Goal: Transaction & Acquisition: Purchase product/service

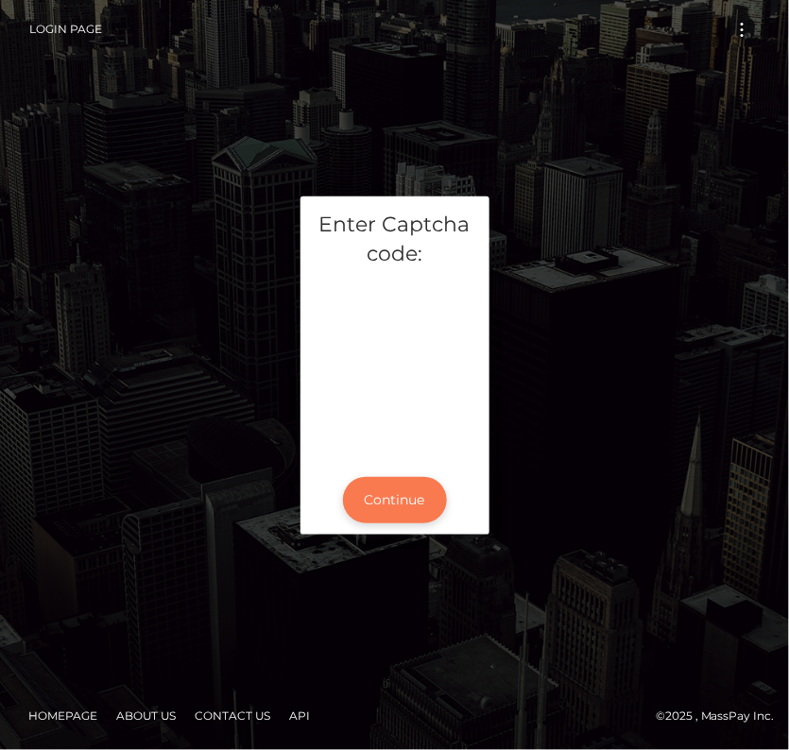
click at [391, 509] on button "Continue" at bounding box center [395, 500] width 104 height 46
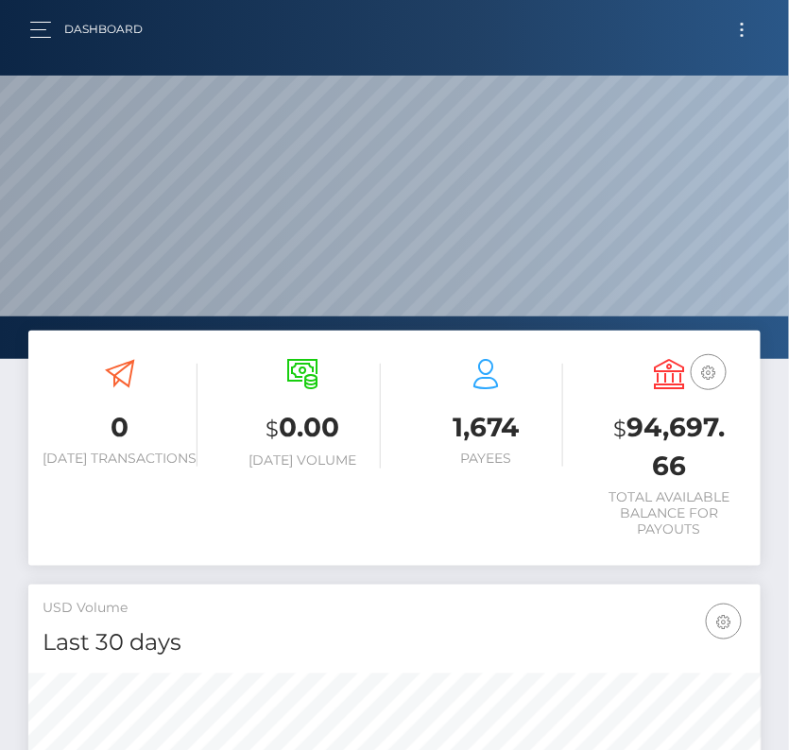
scroll to position [334, 351]
click at [742, 30] on span "Toggle navigation" at bounding box center [742, 29] width 3 height 3
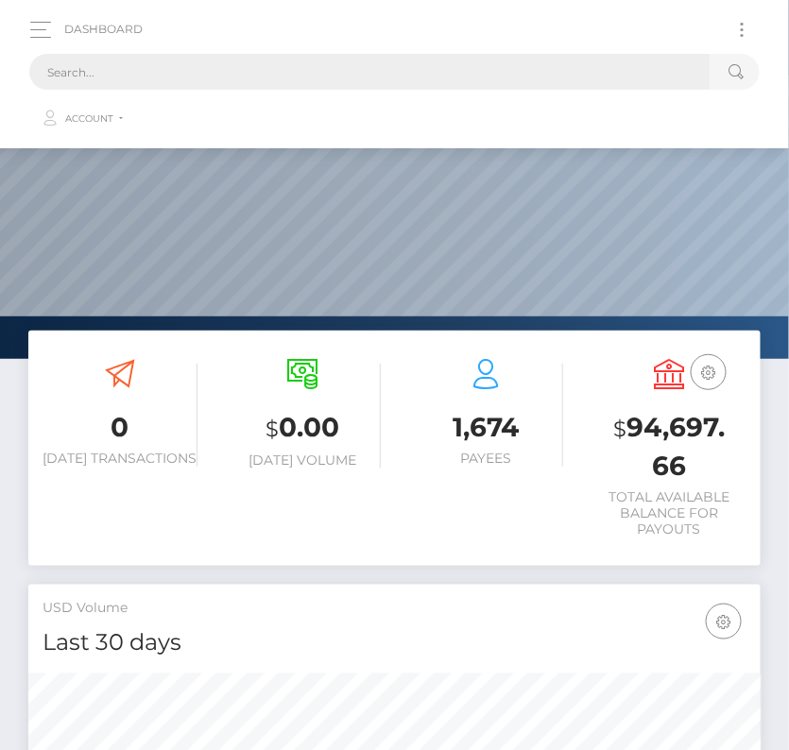
click at [165, 70] on input "text" at bounding box center [369, 72] width 681 height 36
paste input "194041"
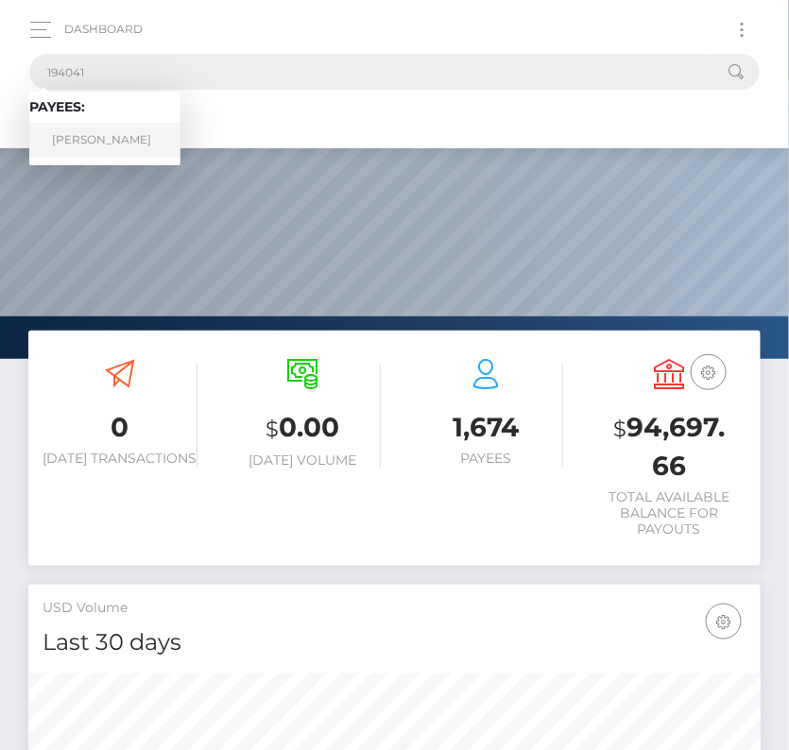
type input "194041"
click at [89, 142] on link "Moises Antonio Santos" at bounding box center [104, 140] width 151 height 35
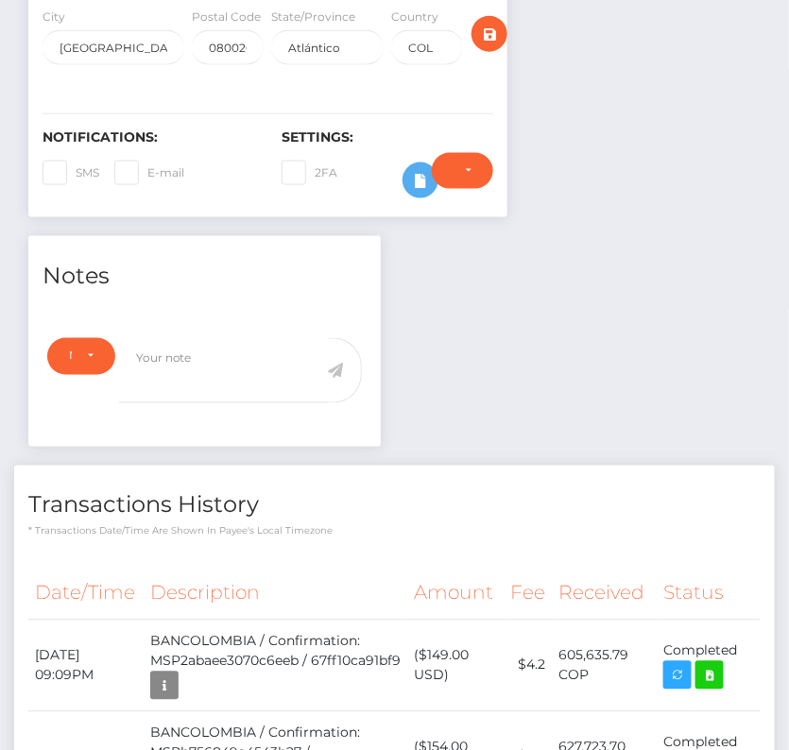
scroll to position [647, 0]
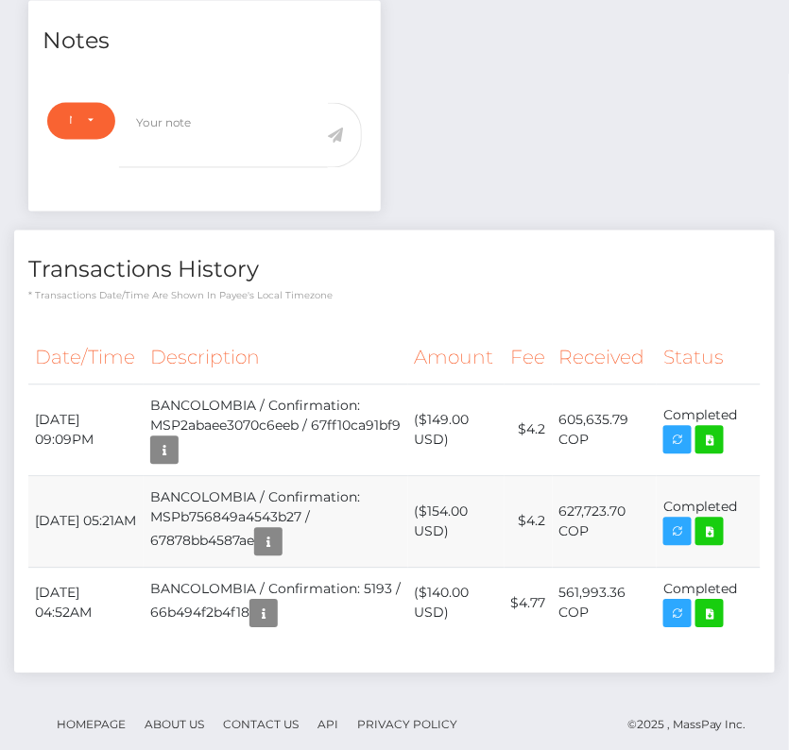
click at [419, 490] on td "($154.00 USD)" at bounding box center [456, 522] width 96 height 92
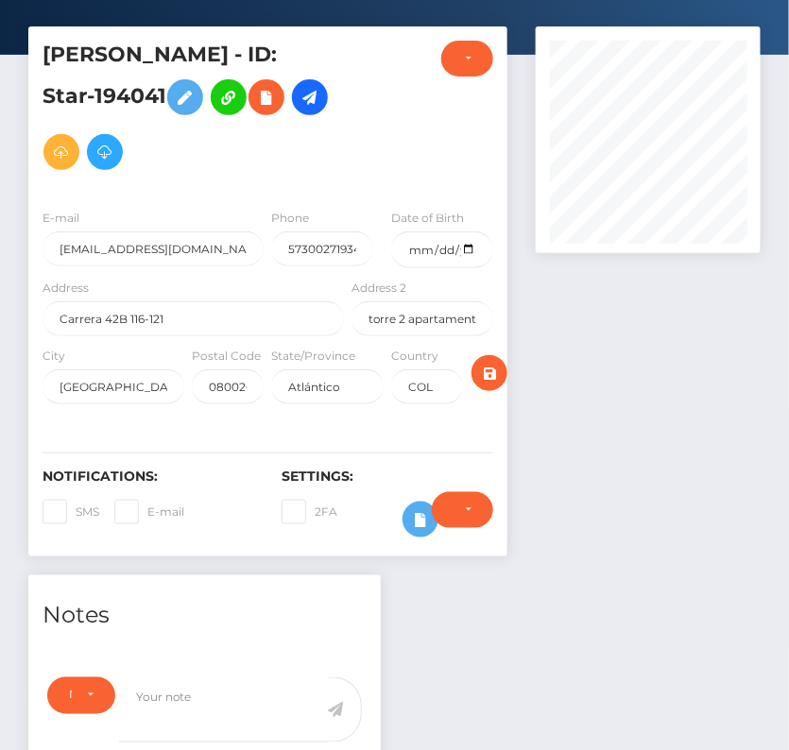
scroll to position [0, 0]
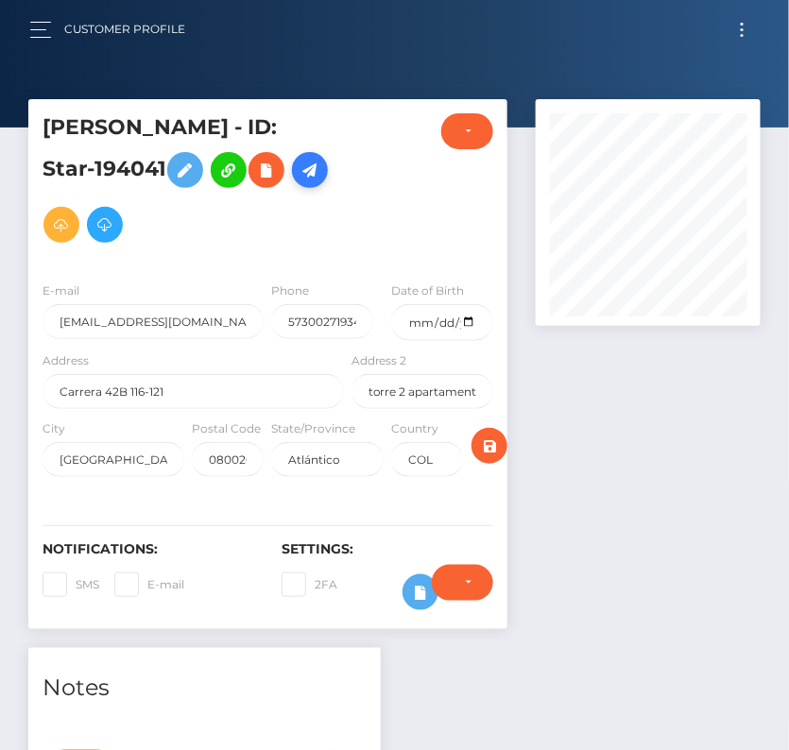
click at [298, 182] on icon at bounding box center [309, 171] width 23 height 24
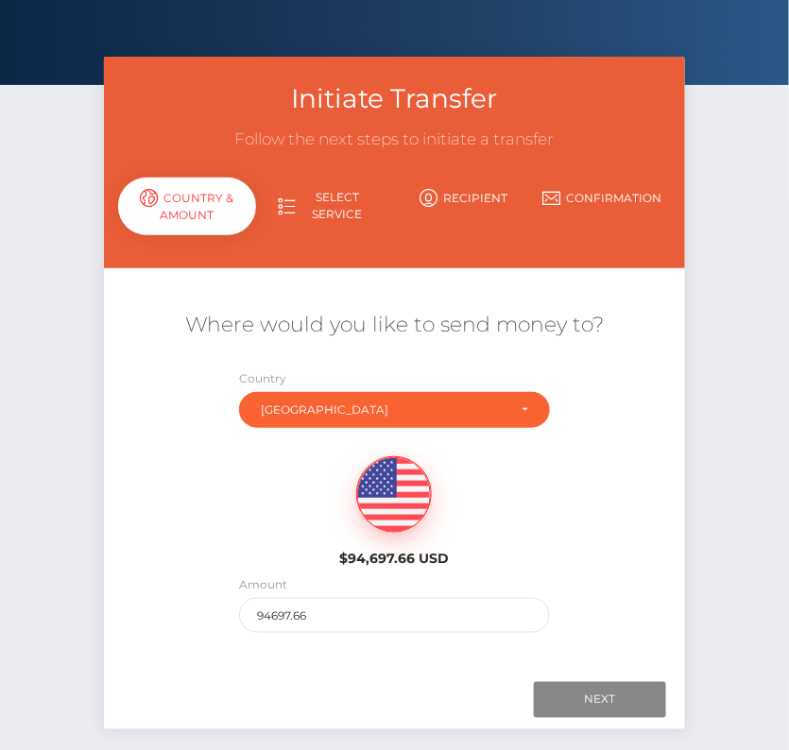
scroll to position [43, 0]
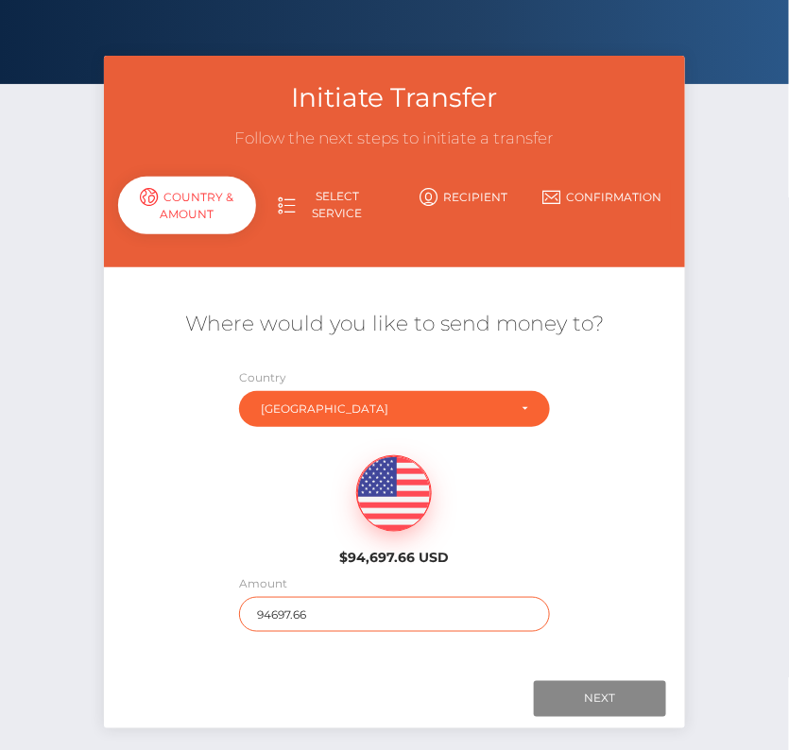
click at [284, 605] on input "94697.66" at bounding box center [394, 614] width 311 height 35
type input "132"
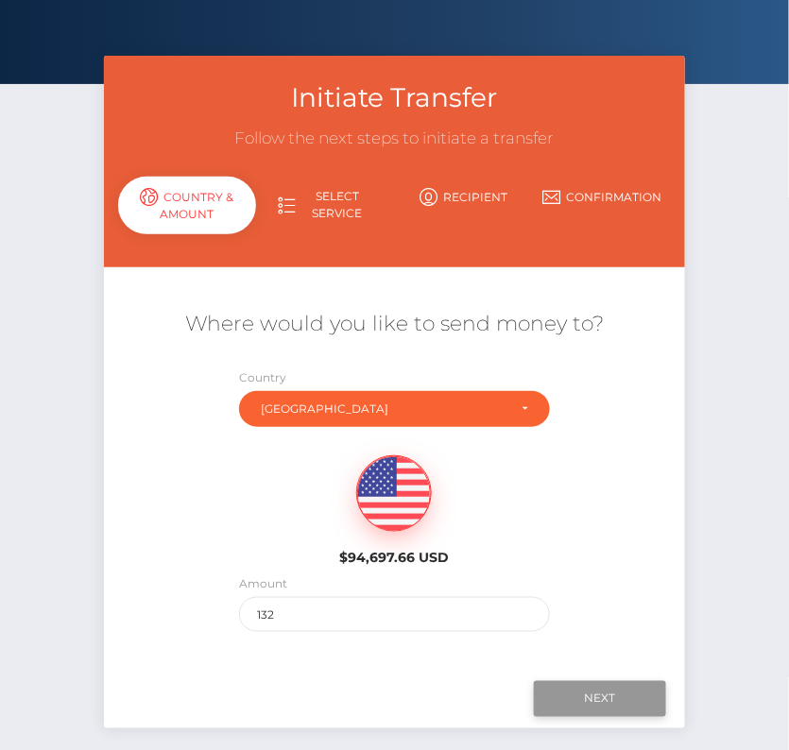
click at [601, 698] on input "Next" at bounding box center [600, 699] width 132 height 36
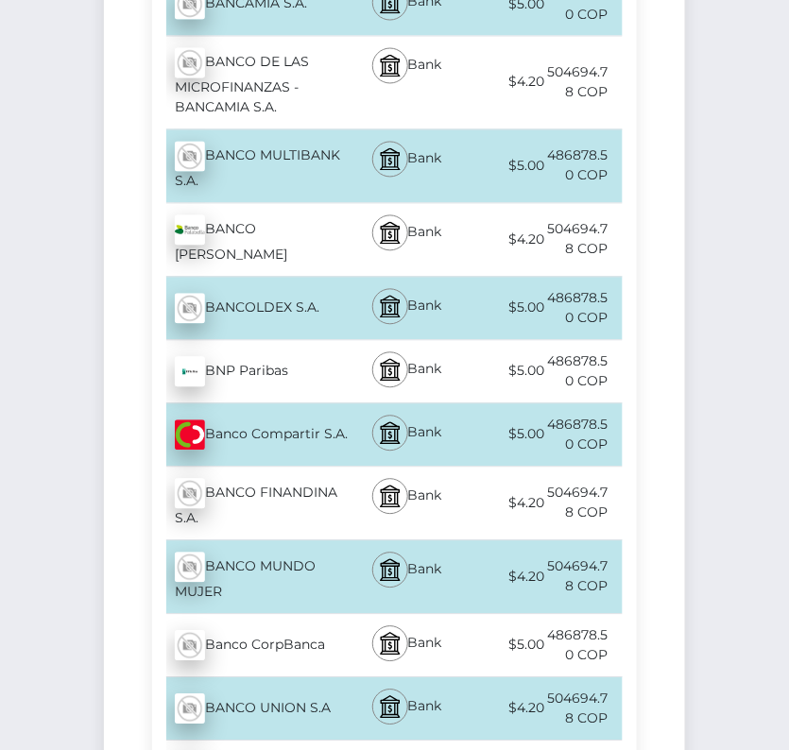
scroll to position [0, 0]
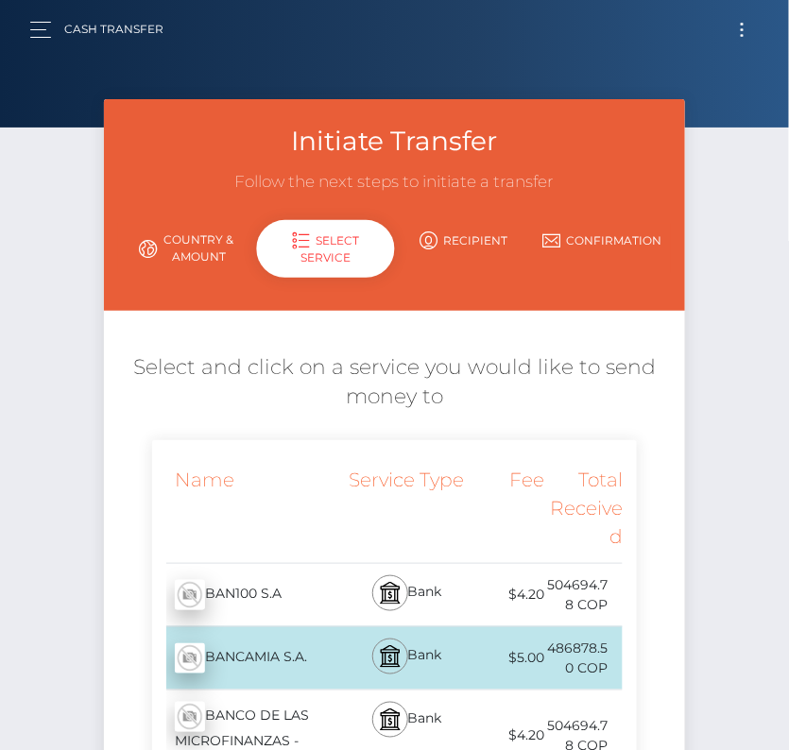
click at [739, 28] on button "Toggle navigation" at bounding box center [741, 30] width 35 height 26
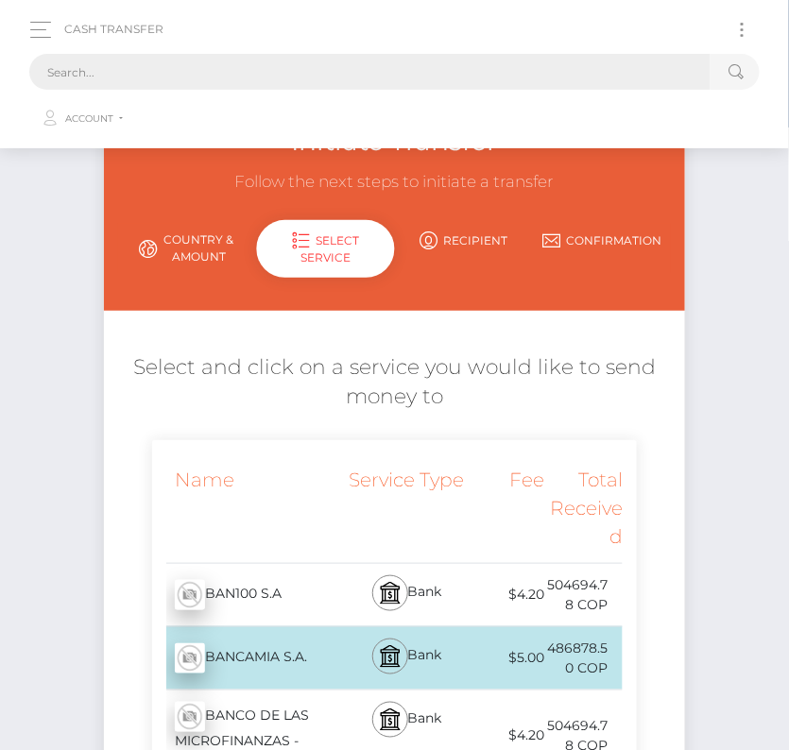
click at [462, 78] on input "text" at bounding box center [369, 72] width 681 height 36
paste input "194041"
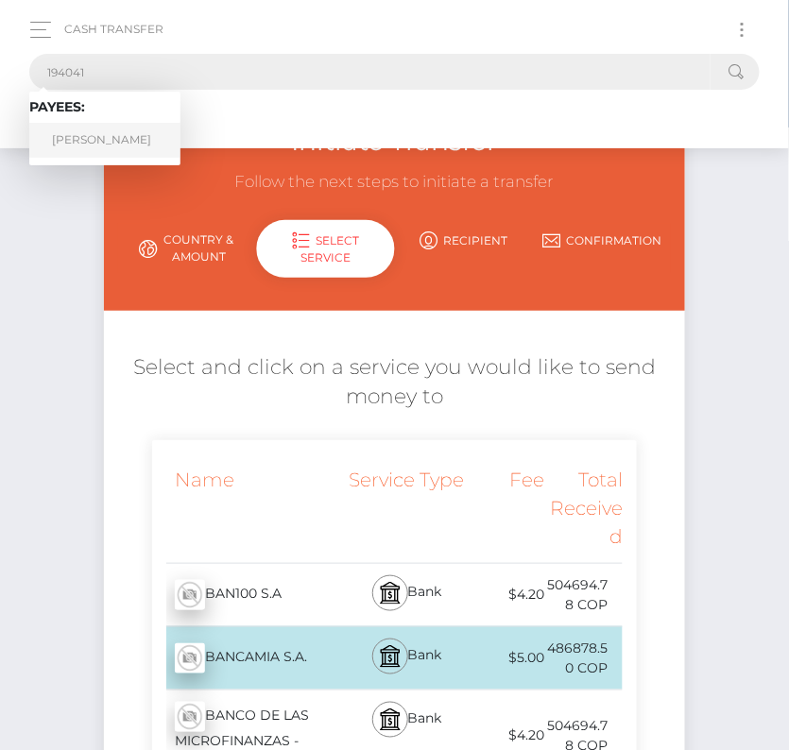
type input "194041"
click at [123, 147] on link "Moises Antonio Santos" at bounding box center [104, 140] width 151 height 35
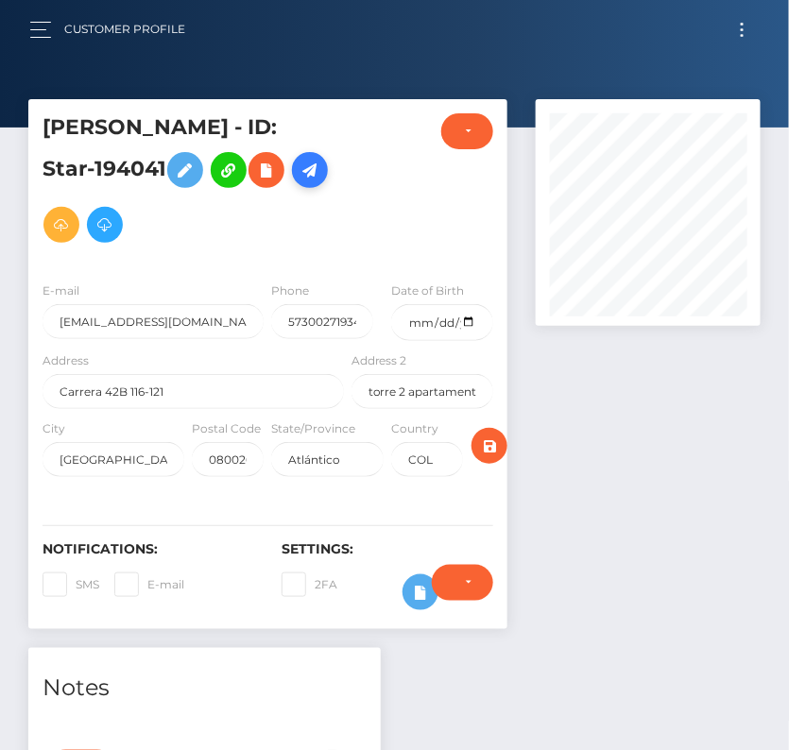
click at [298, 182] on icon at bounding box center [309, 171] width 23 height 24
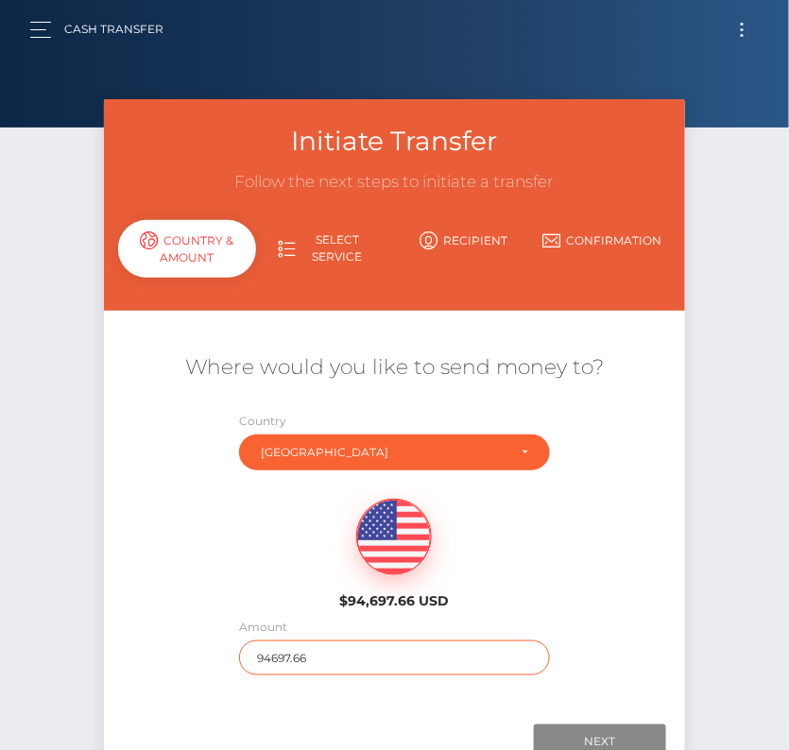
click at [304, 657] on input "94697.66" at bounding box center [394, 657] width 311 height 35
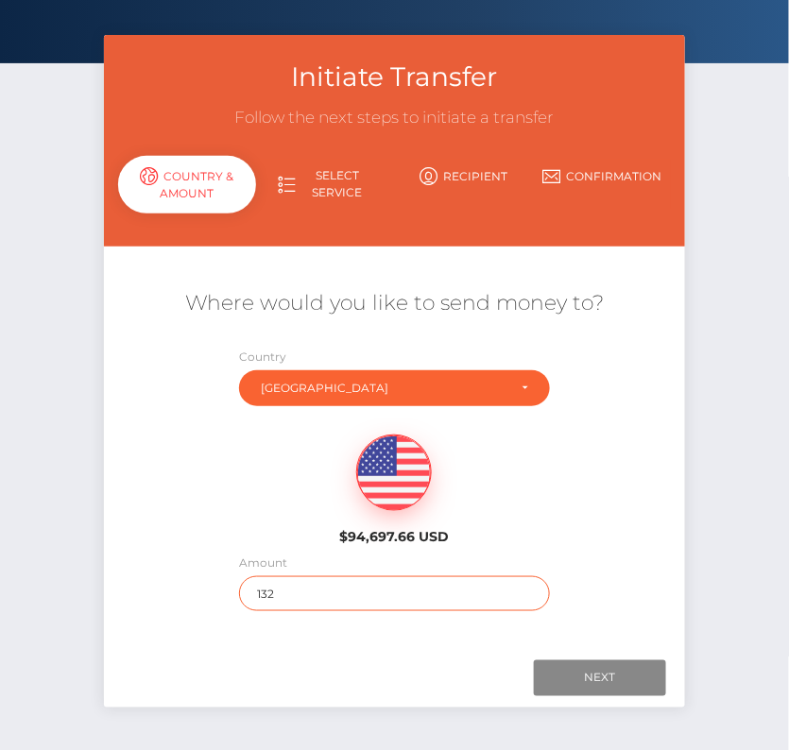
scroll to position [74, 0]
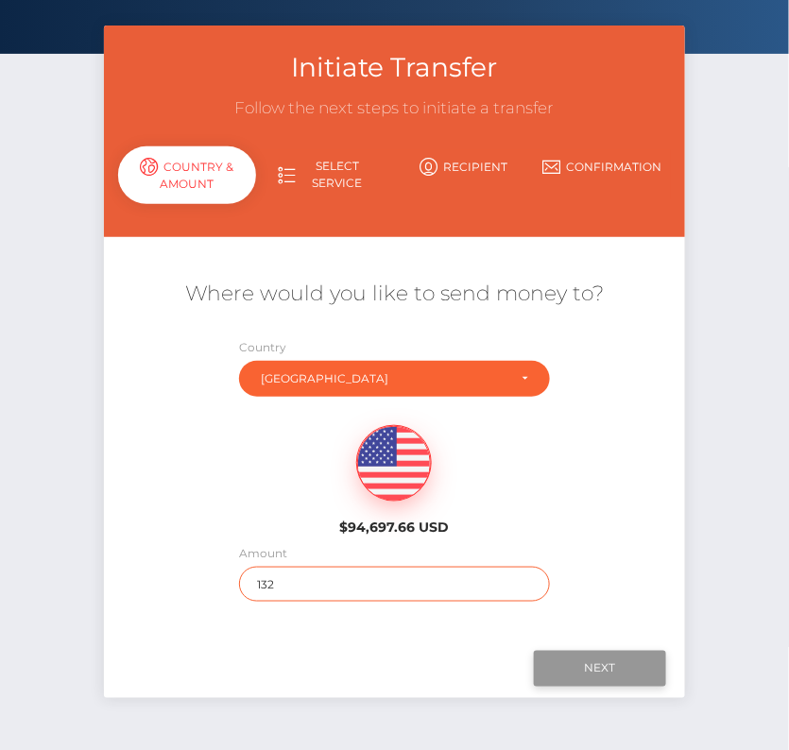
type input "132"
click at [589, 664] on input "Next" at bounding box center [600, 669] width 132 height 36
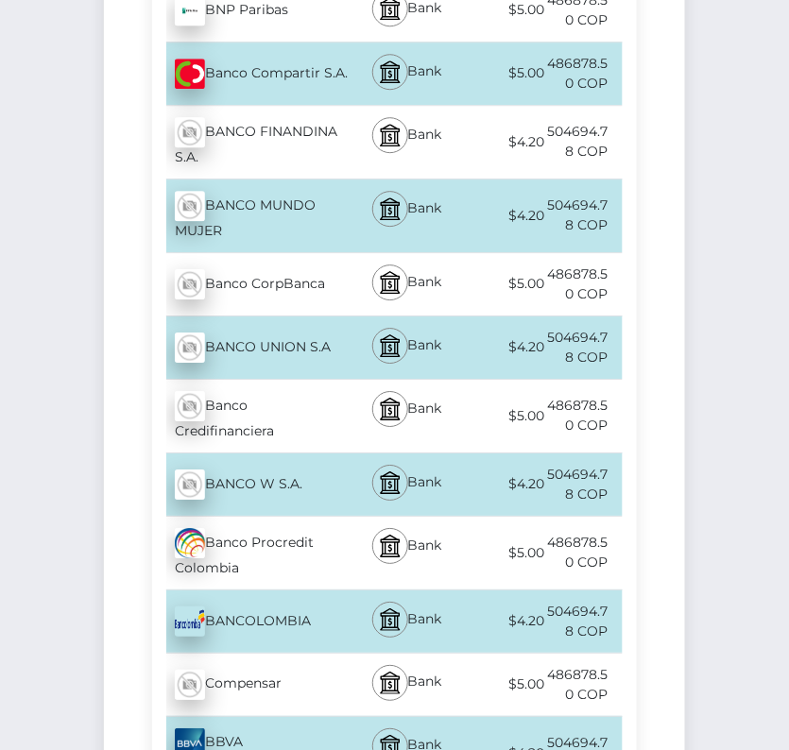
scroll to position [1016, 0]
click at [298, 627] on div "BANCOLOMBIA - COP" at bounding box center [250, 620] width 196 height 53
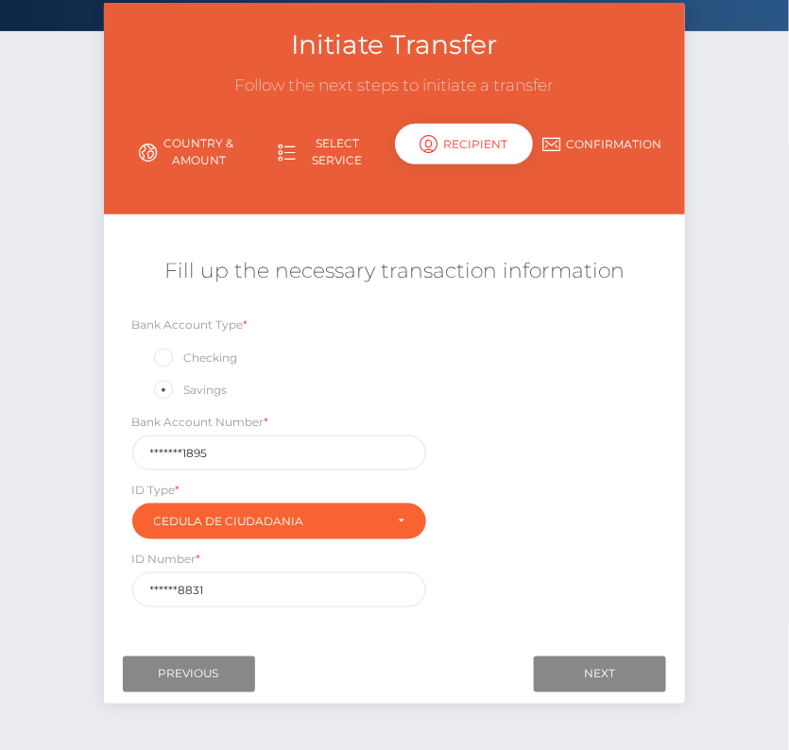
scroll to position [158, 0]
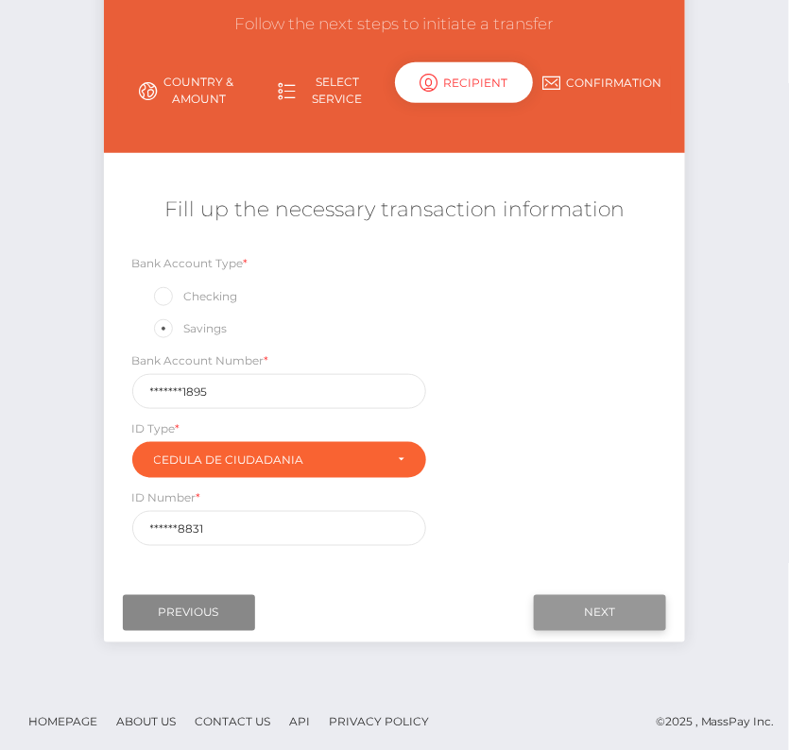
click at [633, 603] on input "Next" at bounding box center [600, 613] width 132 height 36
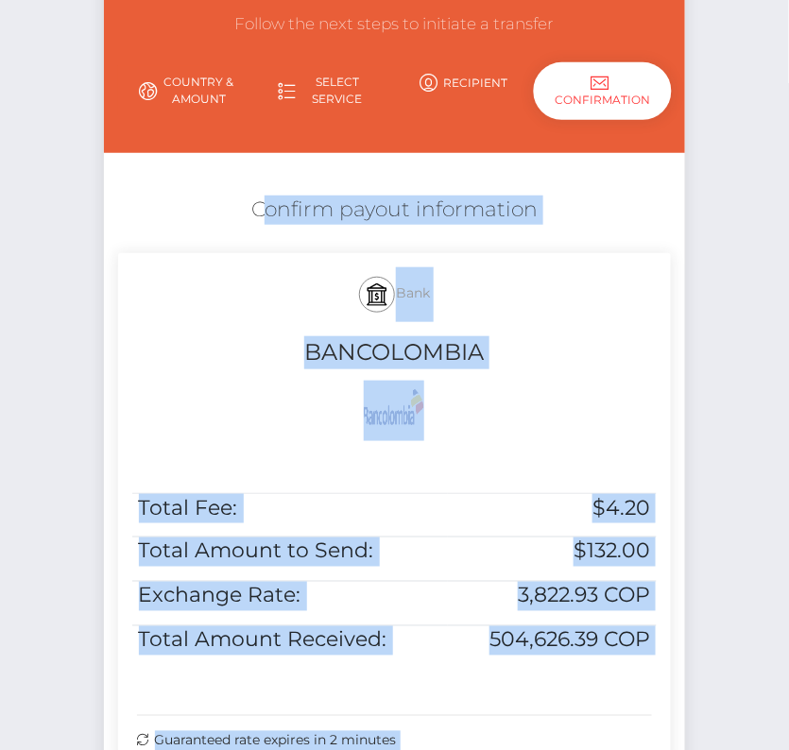
drag, startPoint x: 247, startPoint y: 196, endPoint x: 693, endPoint y: 643, distance: 631.2
click at [693, 643] on div "Initiate Transfer Follow the next steps to initiate a transfer Country & Amount…" at bounding box center [395, 414] width 610 height 946
copy form "Confirm payout information Bank BANCOLOMBIA Total Fee: $4.20 Total Amount to Se…"
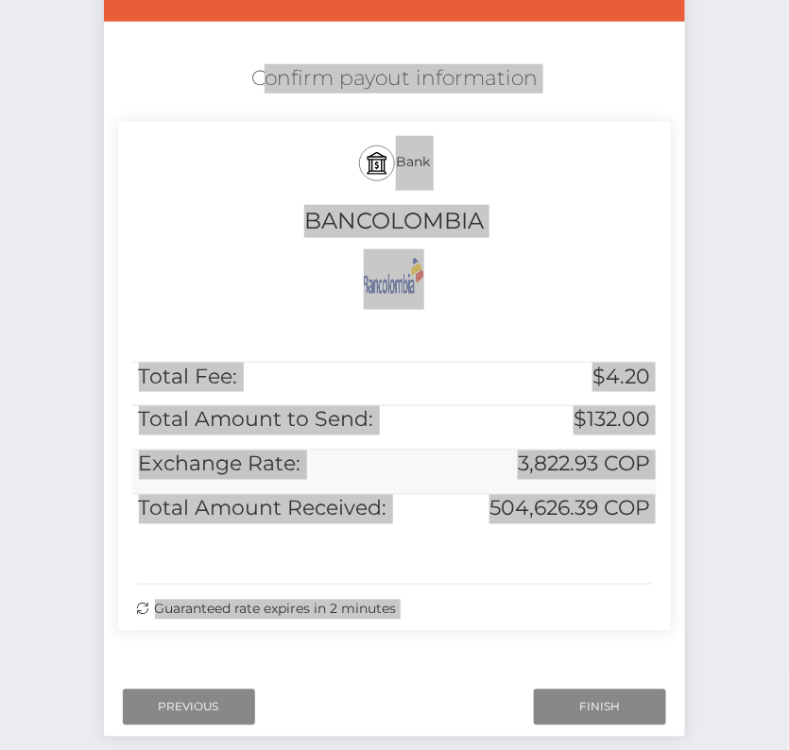
scroll to position [385, 0]
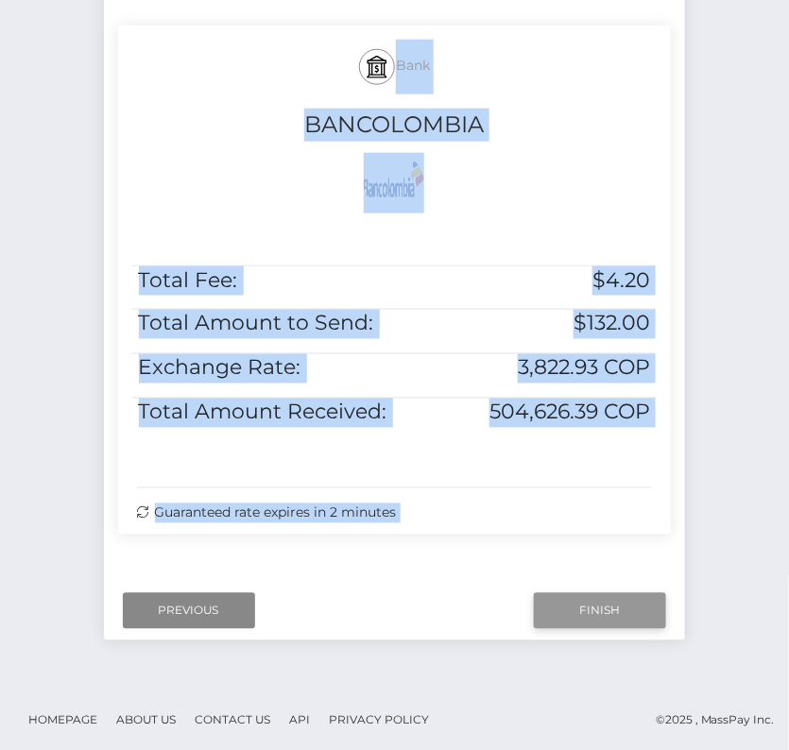
click at [591, 613] on input "Finish" at bounding box center [600, 611] width 132 height 36
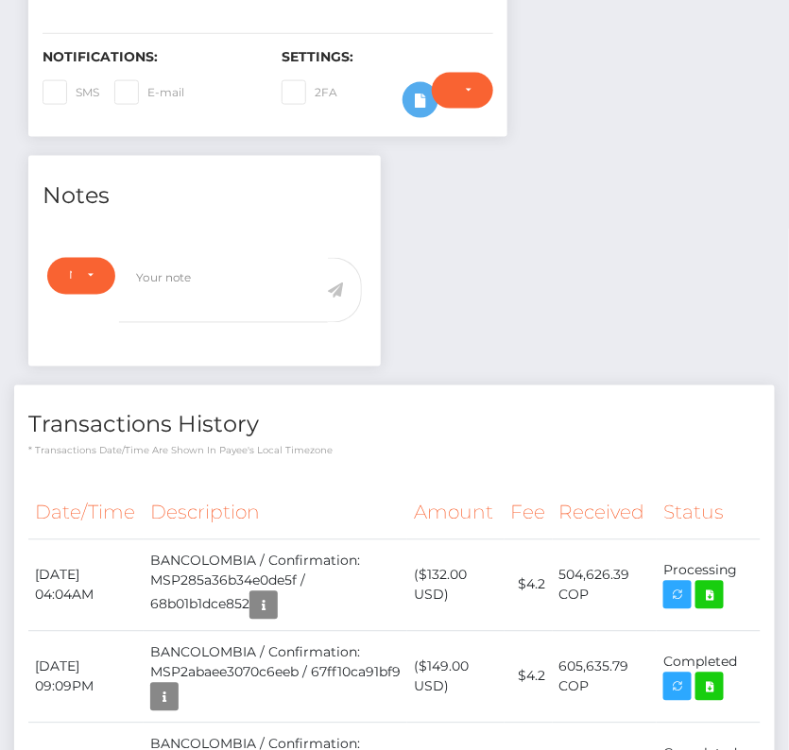
scroll to position [501, 0]
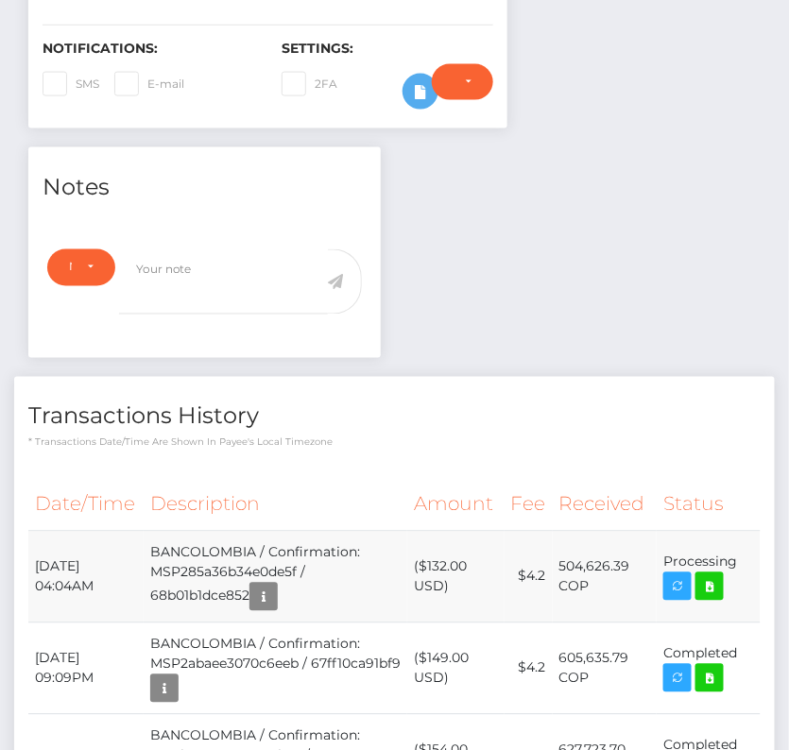
drag, startPoint x: 32, startPoint y: 559, endPoint x: 747, endPoint y: 559, distance: 715.0
click at [747, 559] on tr "August 28, 2025 04:04AM BANCOLOMBIA / Confirmation: MSP285a36b34e0de5f / 68b01b…" at bounding box center [394, 577] width 732 height 92
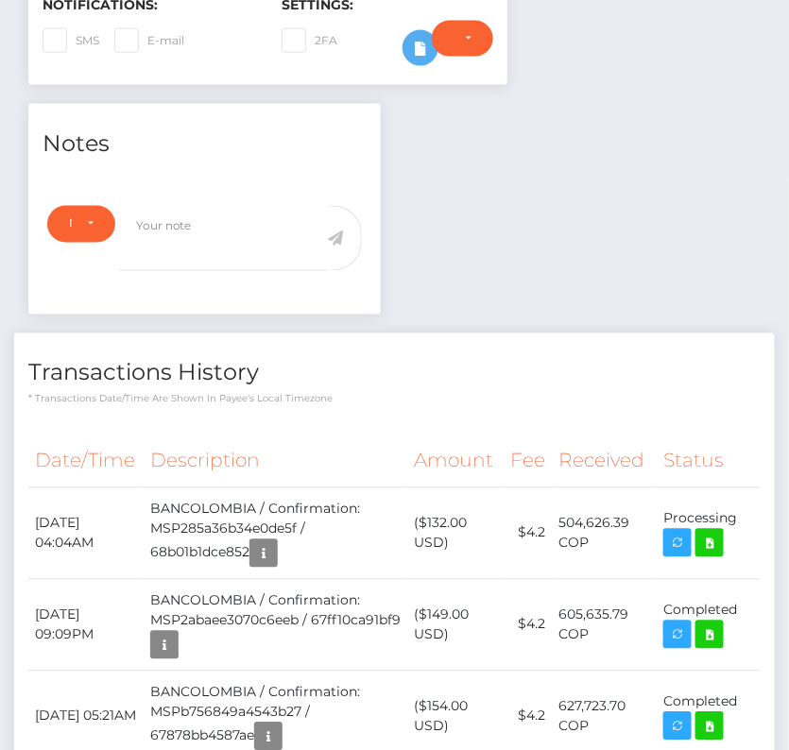
scroll to position [637, 0]
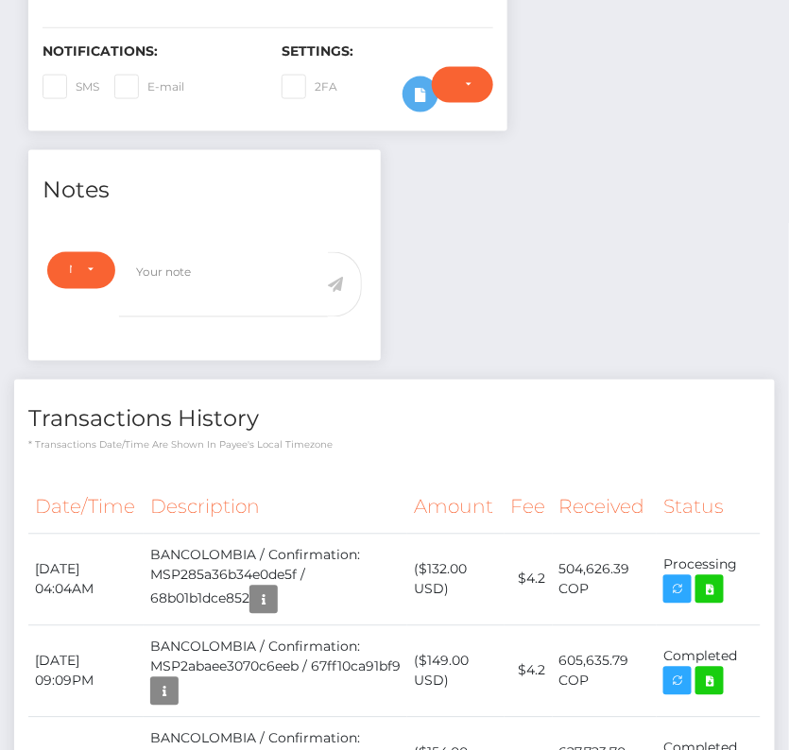
scroll to position [504, 0]
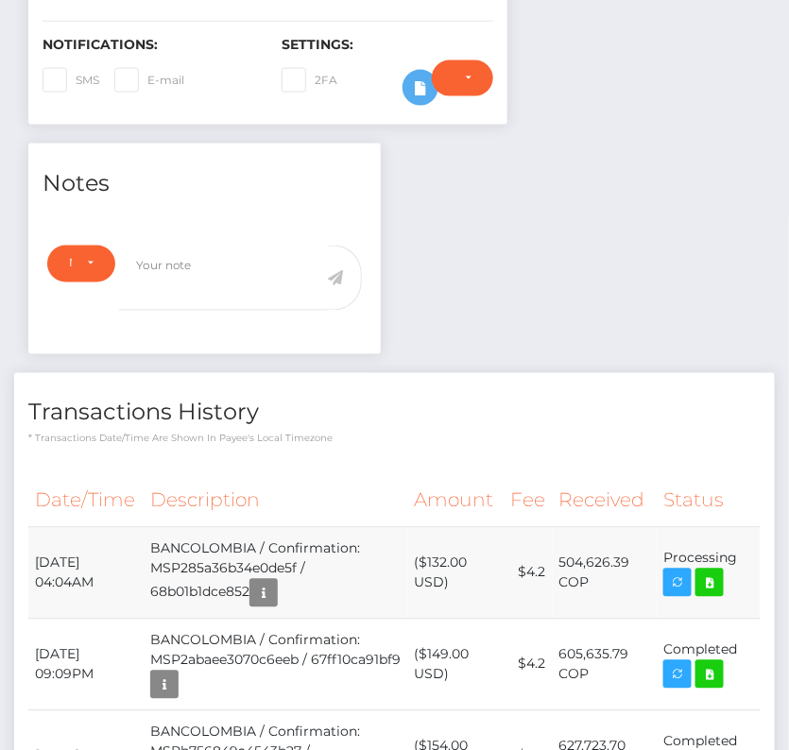
drag, startPoint x: 34, startPoint y: 555, endPoint x: 733, endPoint y: 555, distance: 699.0
click at [733, 555] on tr "August 28, 2025 04:04AM BANCOLOMBIA / Confirmation: MSP285a36b34e0de5f / 68b01b…" at bounding box center [394, 573] width 732 height 92
copy tr "August 28, 2025 04:04AM BANCOLOMBIA / Confirmation: MSP285a36b34e0de5f / 68b01b…"
click at [710, 574] on icon at bounding box center [709, 583] width 23 height 24
click at [0, 0] on div "Moises Antonio Santos - ID: Star-194041 ACTIVE CLOSED" at bounding box center [394, 307] width 789 height 1425
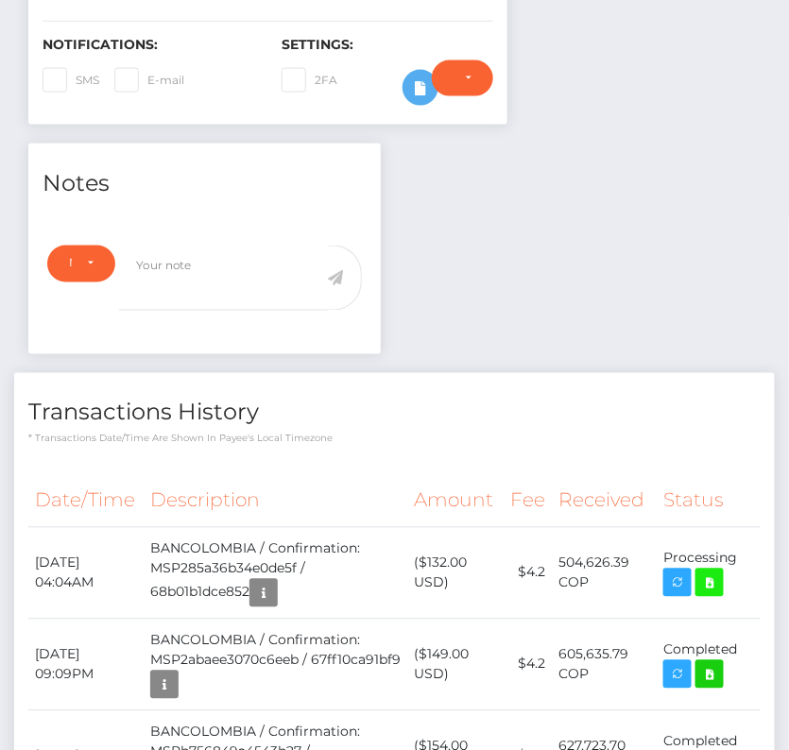
scroll to position [0, 0]
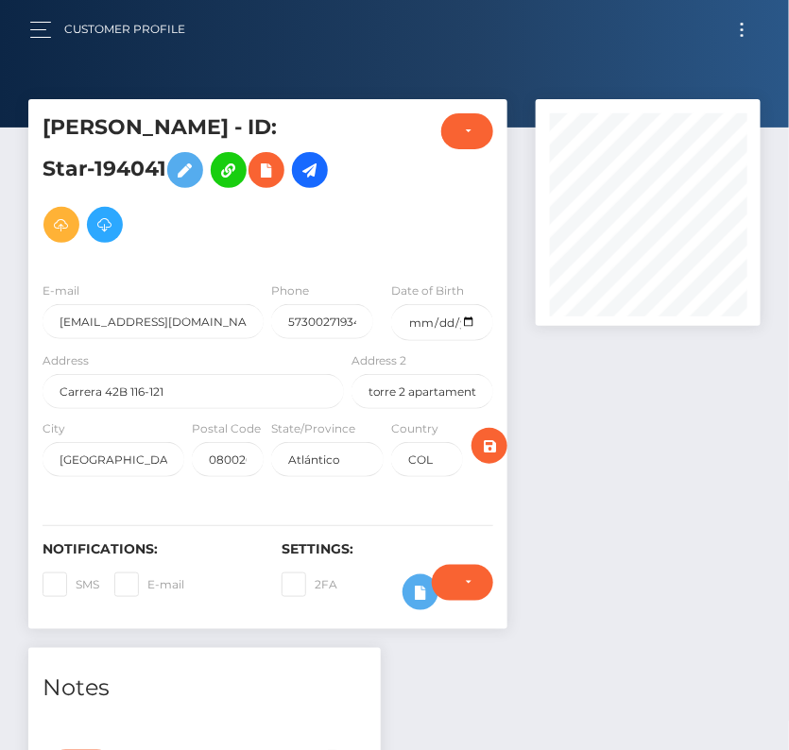
click at [741, 15] on div "Customer Profile Loading... Loading..." at bounding box center [394, 29] width 758 height 40
click at [738, 29] on button "Toggle navigation" at bounding box center [741, 30] width 35 height 26
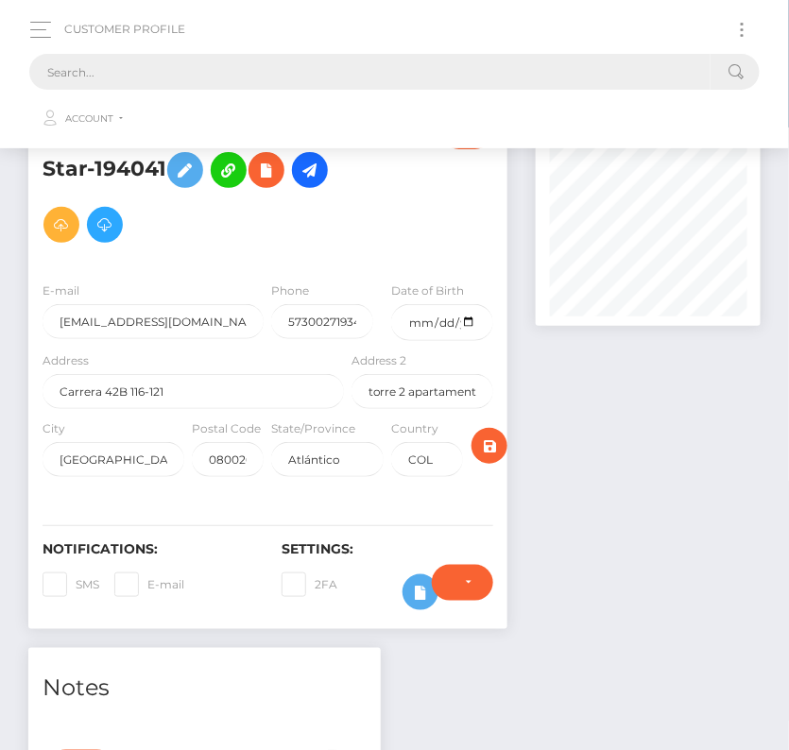
click at [452, 85] on input "text" at bounding box center [369, 72] width 681 height 36
paste input "194041"
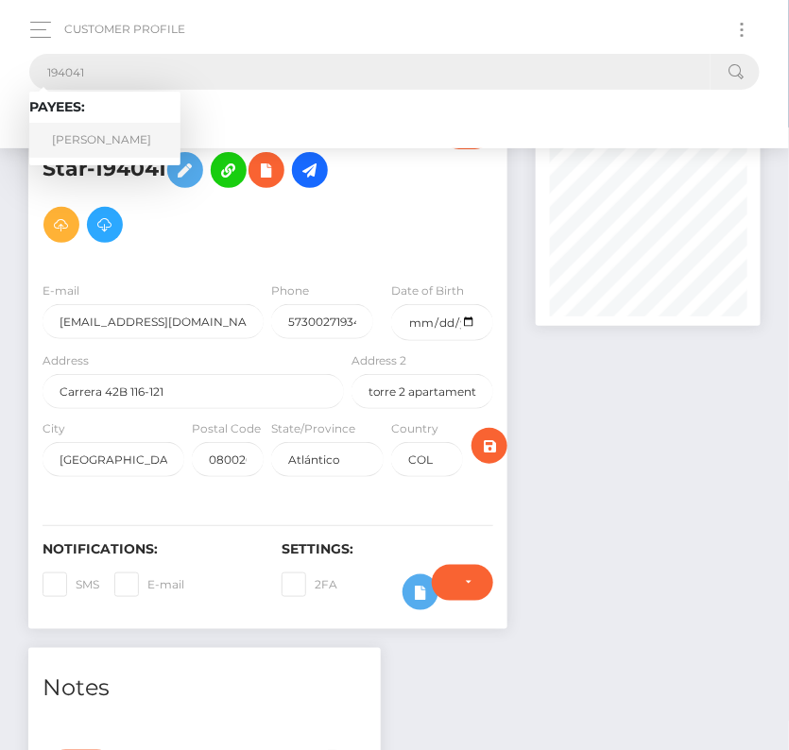
type input "194041"
click at [111, 143] on link "Moises Antonio Santos" at bounding box center [104, 140] width 151 height 35
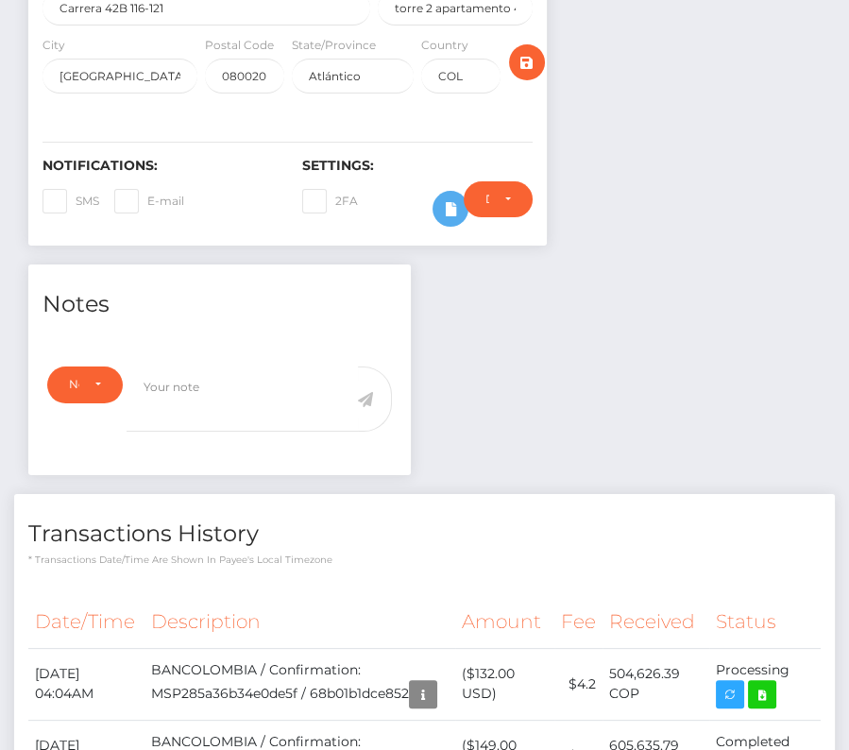
scroll to position [766, 0]
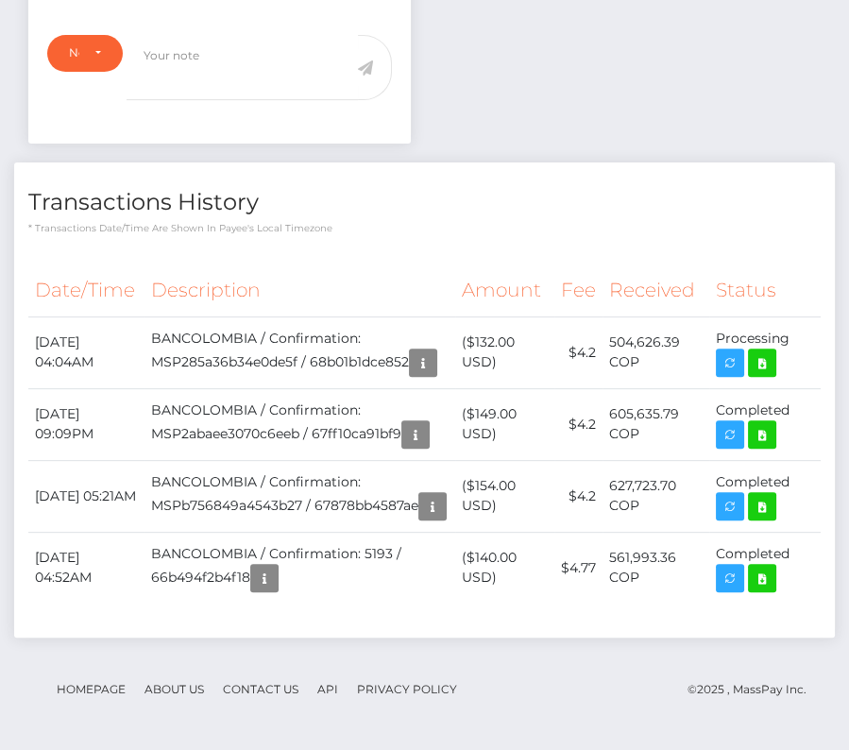
click at [376, 250] on div "Date/Time Description Amount Fee Received Status" at bounding box center [424, 443] width 821 height 386
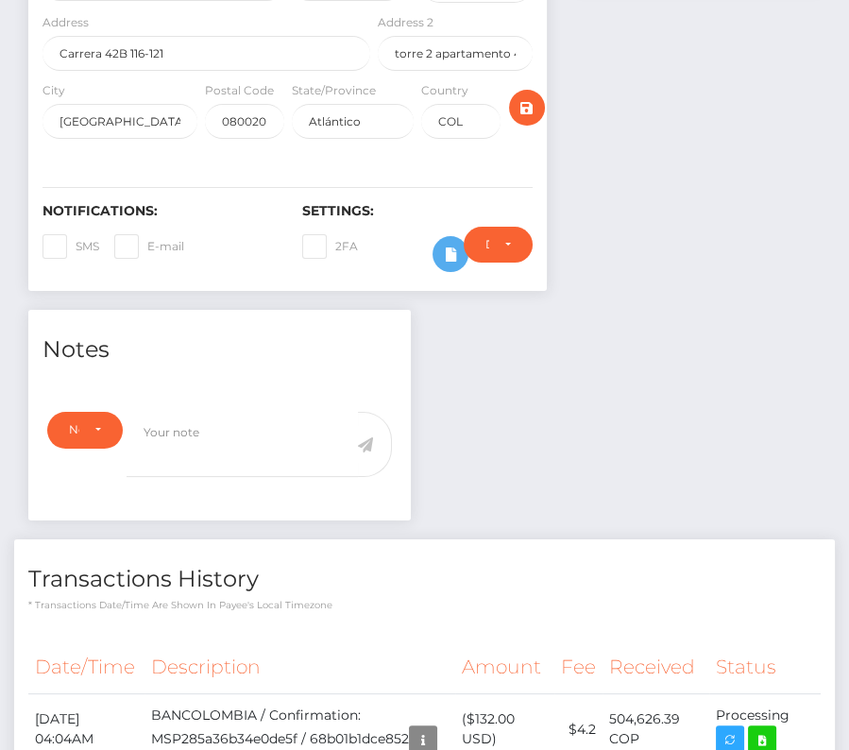
scroll to position [0, 0]
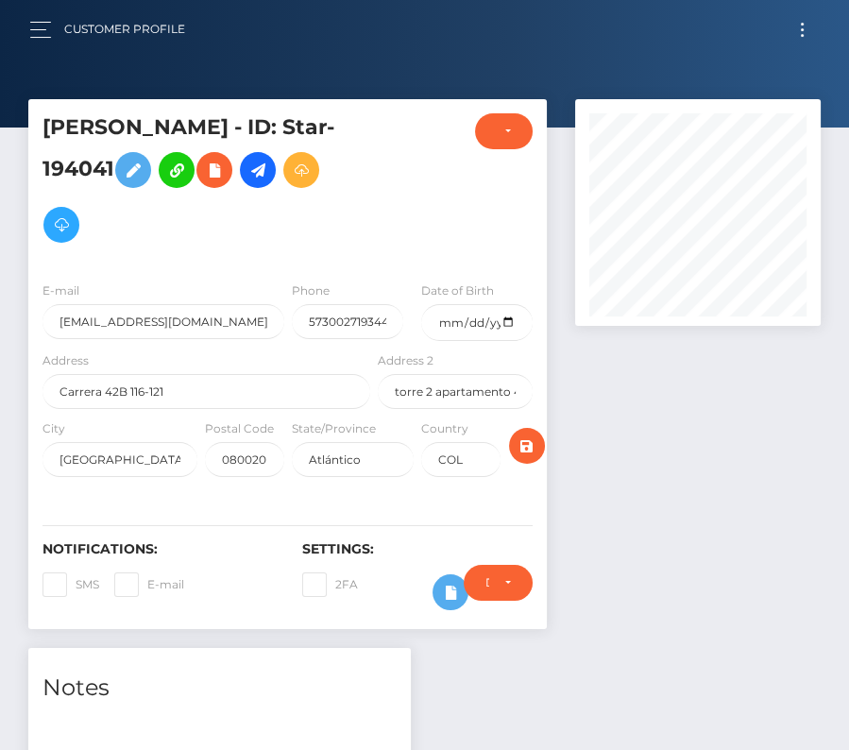
click at [788, 29] on button "Toggle navigation" at bounding box center [802, 30] width 35 height 26
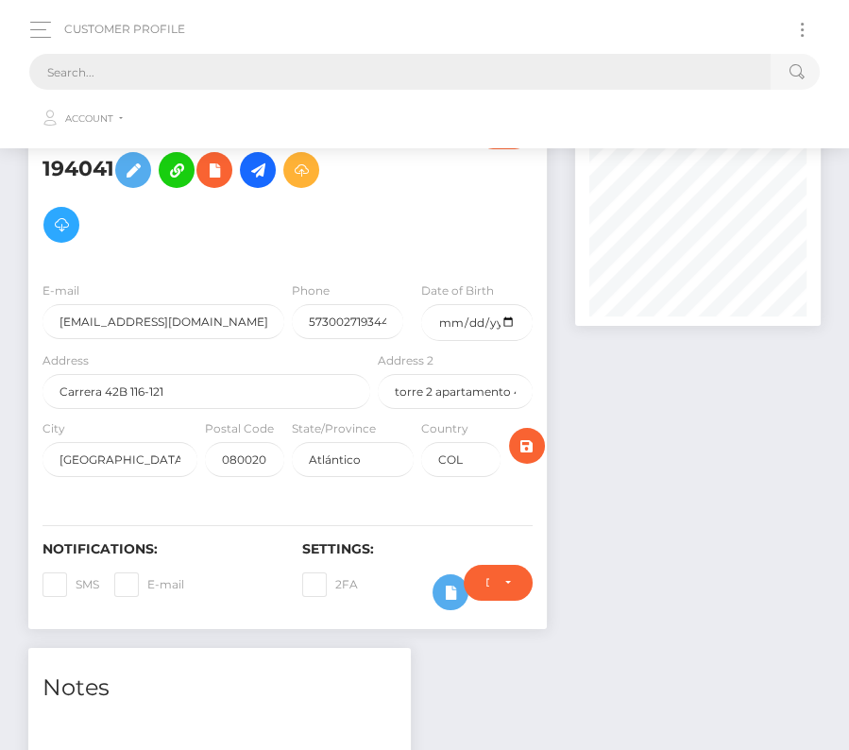
click at [469, 74] on input "text" at bounding box center [399, 72] width 741 height 36
paste input "72025"
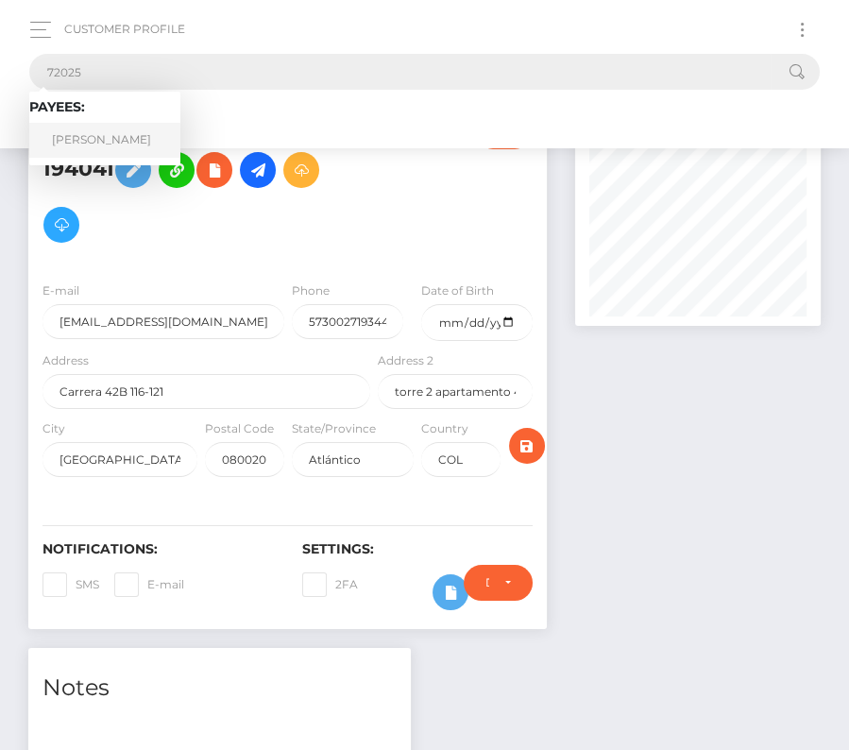
type input "72025"
click at [128, 132] on link "Gage Frasemer" at bounding box center [104, 140] width 151 height 35
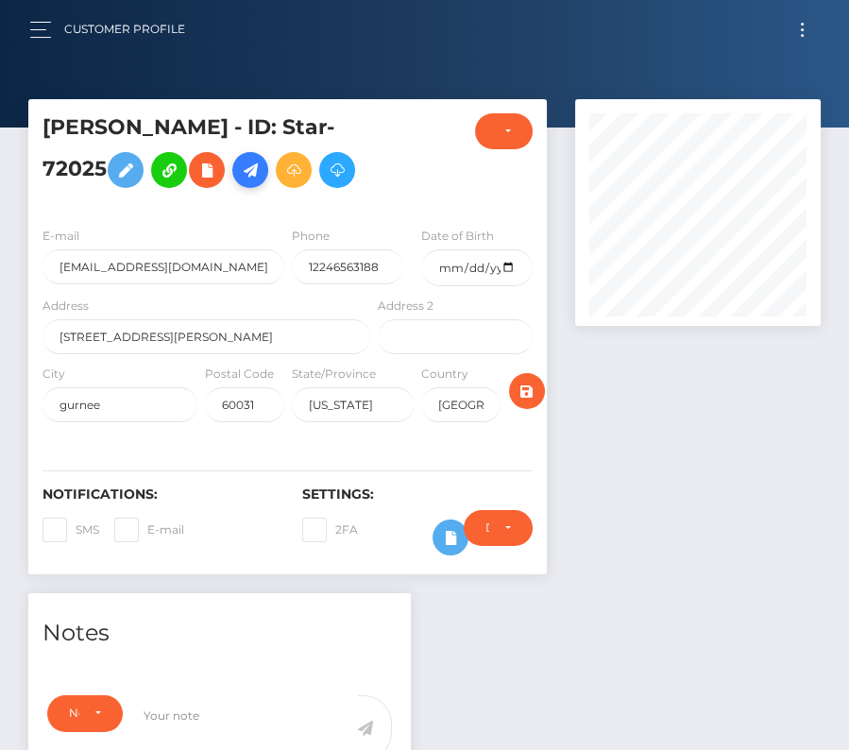
click at [258, 179] on icon at bounding box center [250, 171] width 23 height 24
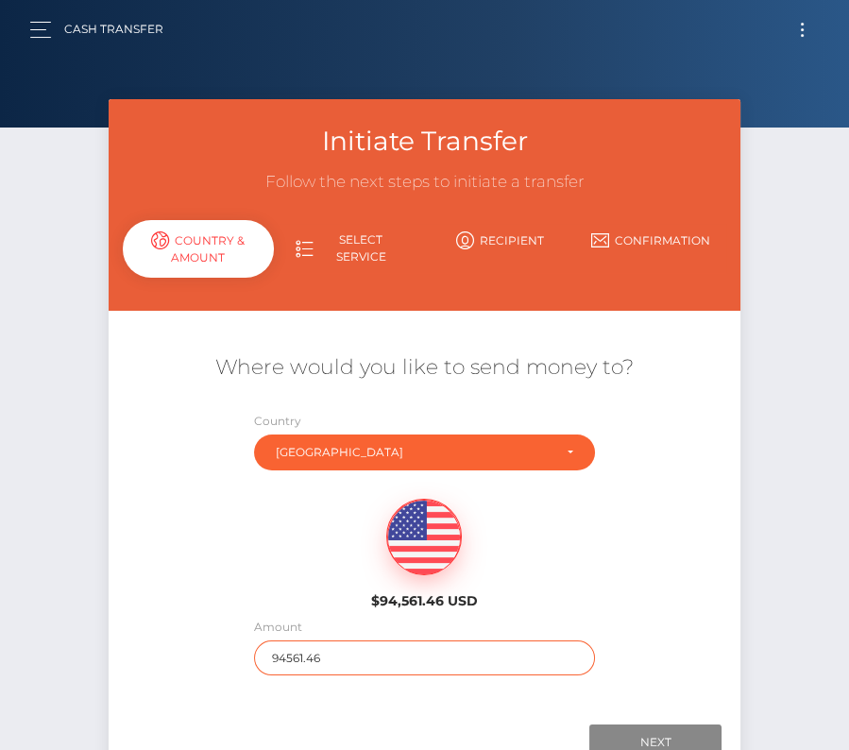
click at [328, 658] on input "94561.46" at bounding box center [424, 657] width 340 height 35
type input "7027"
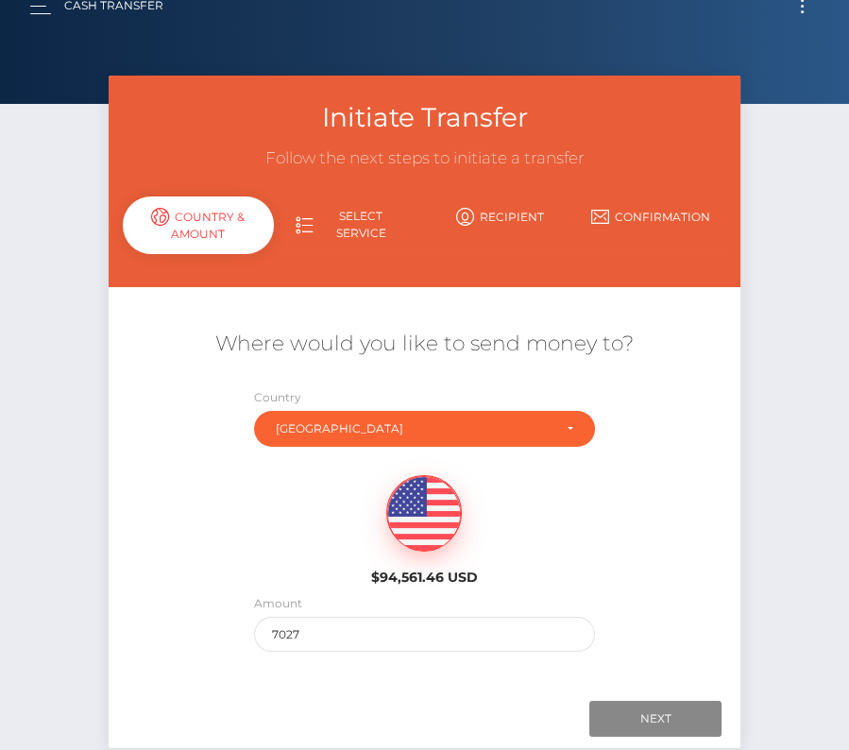
scroll to position [53, 0]
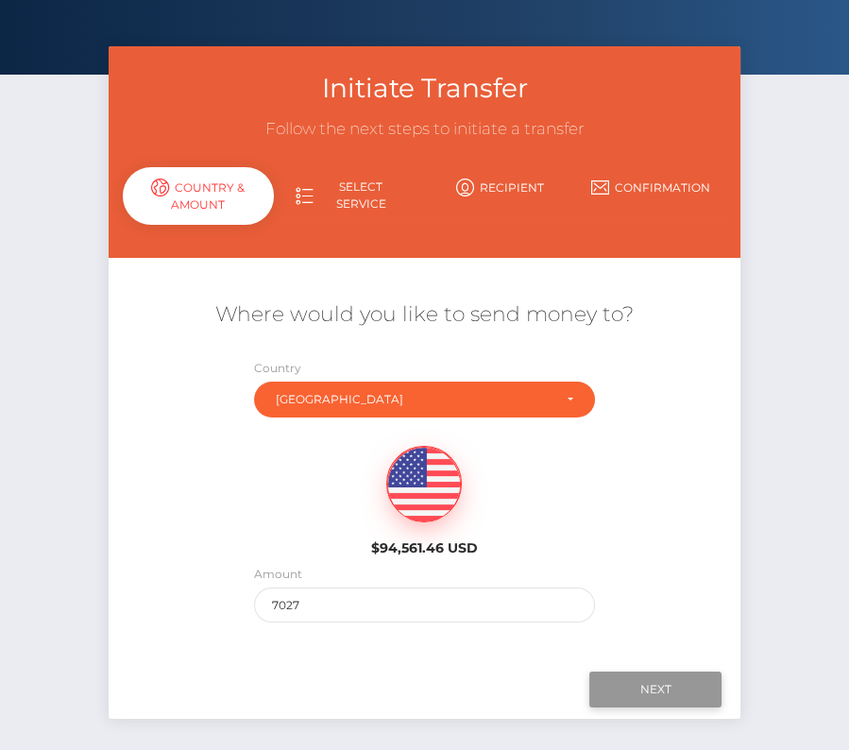
click at [639, 681] on input "Next" at bounding box center [655, 690] width 132 height 36
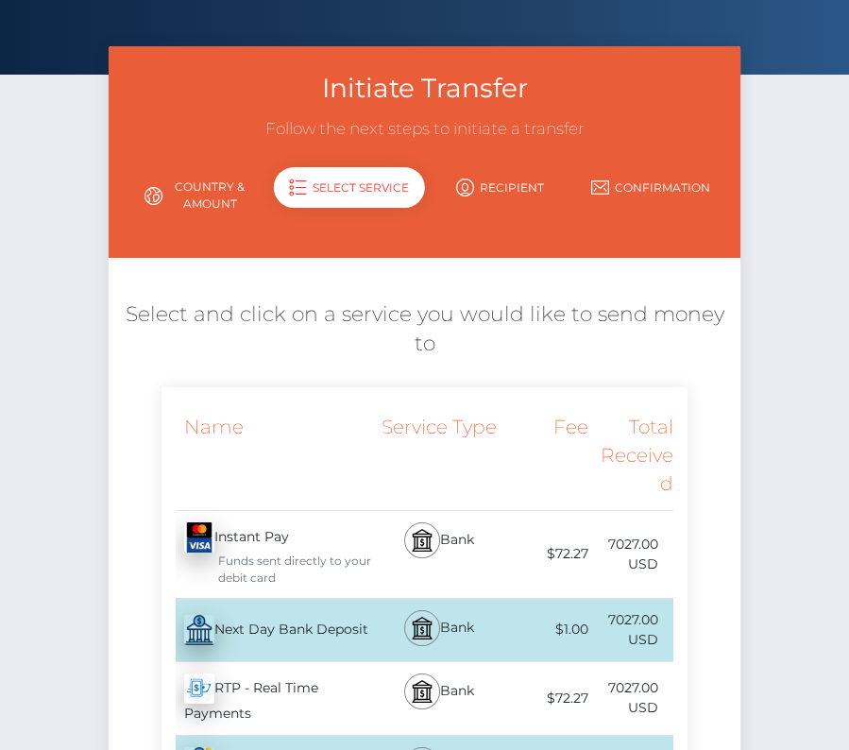
click at [345, 633] on div "Next Day Bank Deposit - USD" at bounding box center [268, 630] width 213 height 53
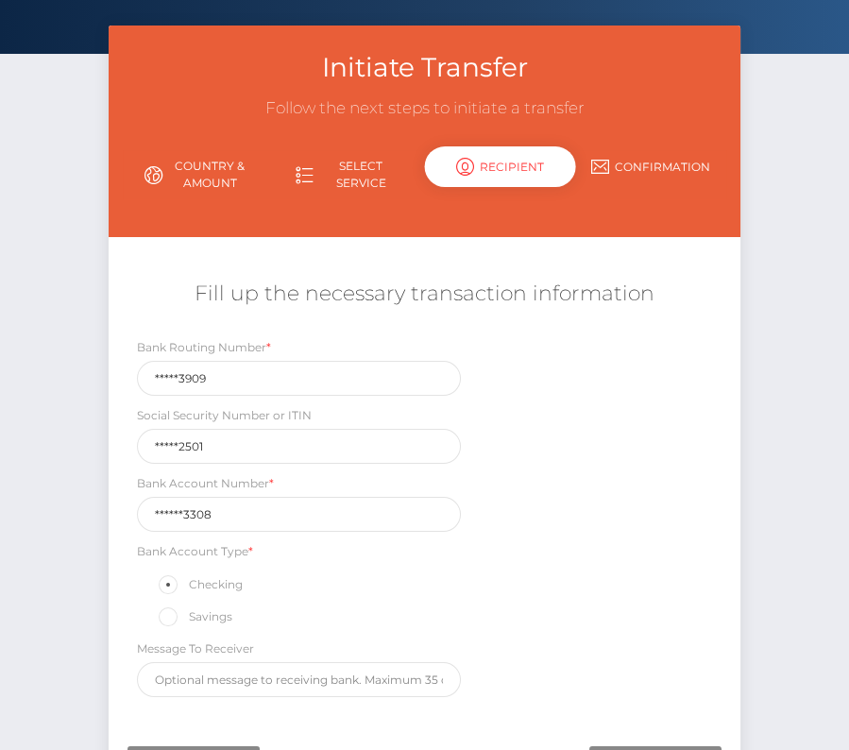
scroll to position [99, 0]
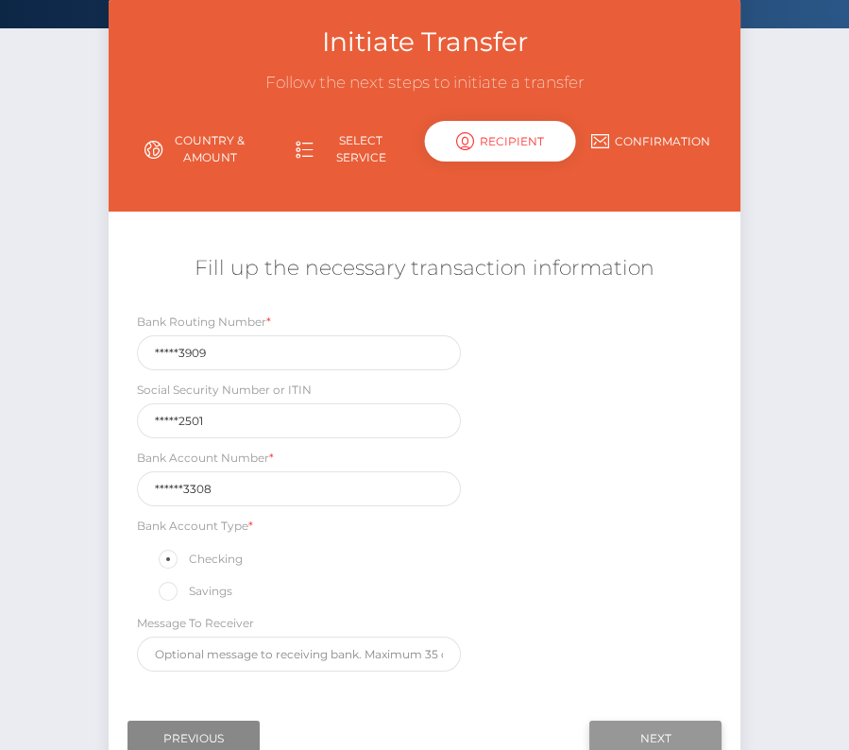
click at [664, 721] on input "Next" at bounding box center [655, 739] width 132 height 36
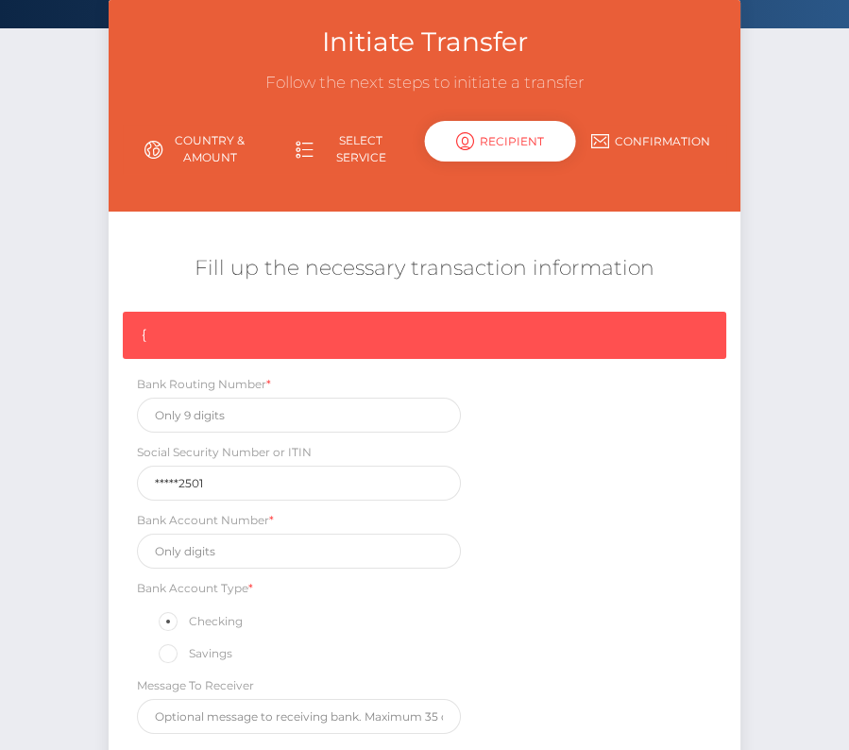
scroll to position [284, 0]
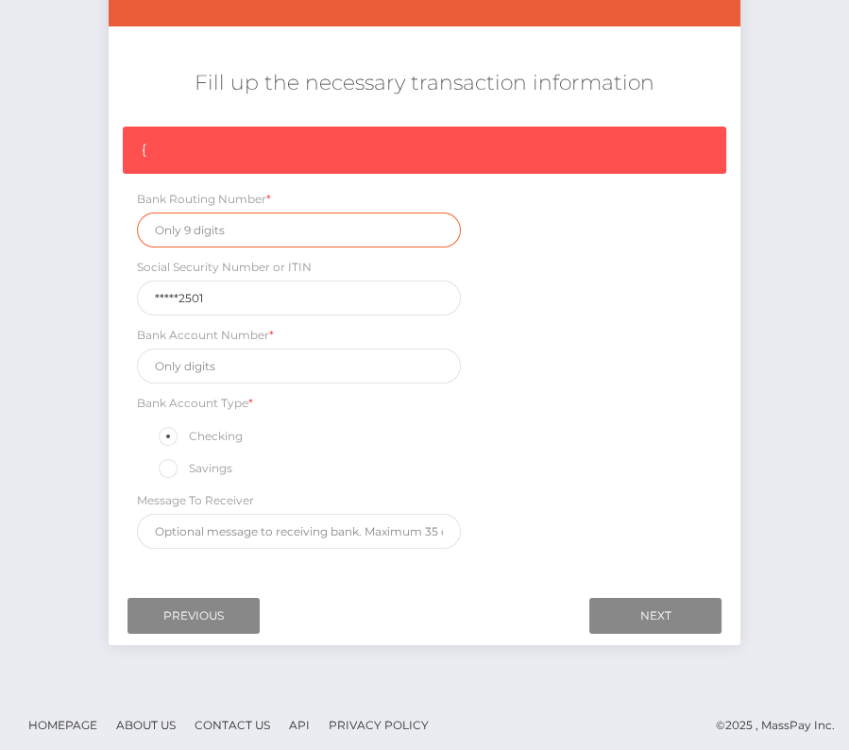
click at [203, 222] on input "text" at bounding box center [299, 230] width 324 height 35
paste input "071923909"
type input "071923909"
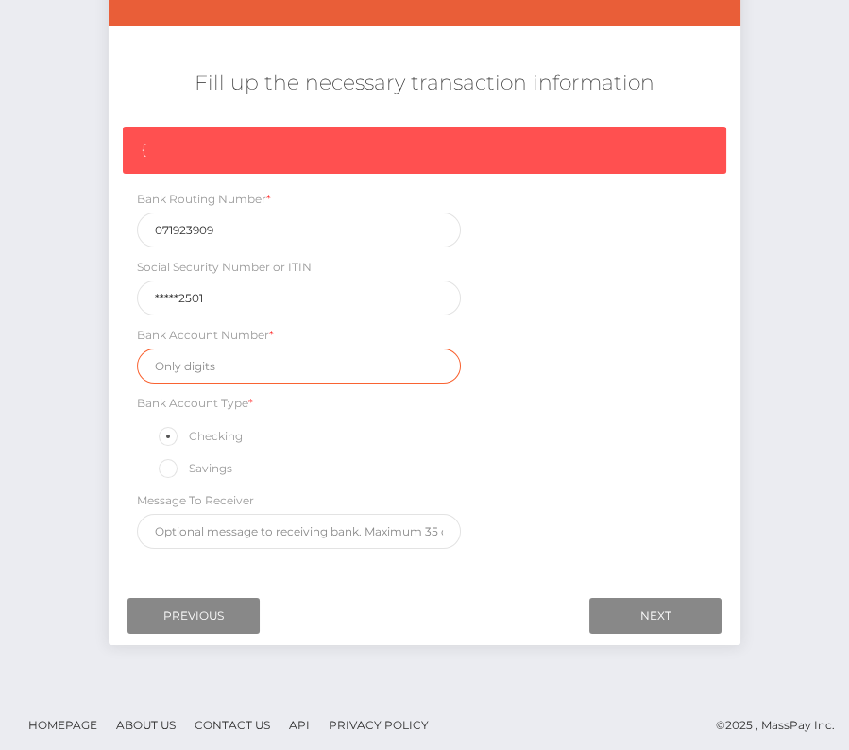
click at [221, 367] on input "text" at bounding box center [299, 366] width 324 height 35
paste input "7235703308"
type input "7235703308"
click at [575, 446] on div "{ Bank Routing Number * 071923909 Social Security Number or ITIN *****2501 Bank…" at bounding box center [425, 343] width 632 height 432
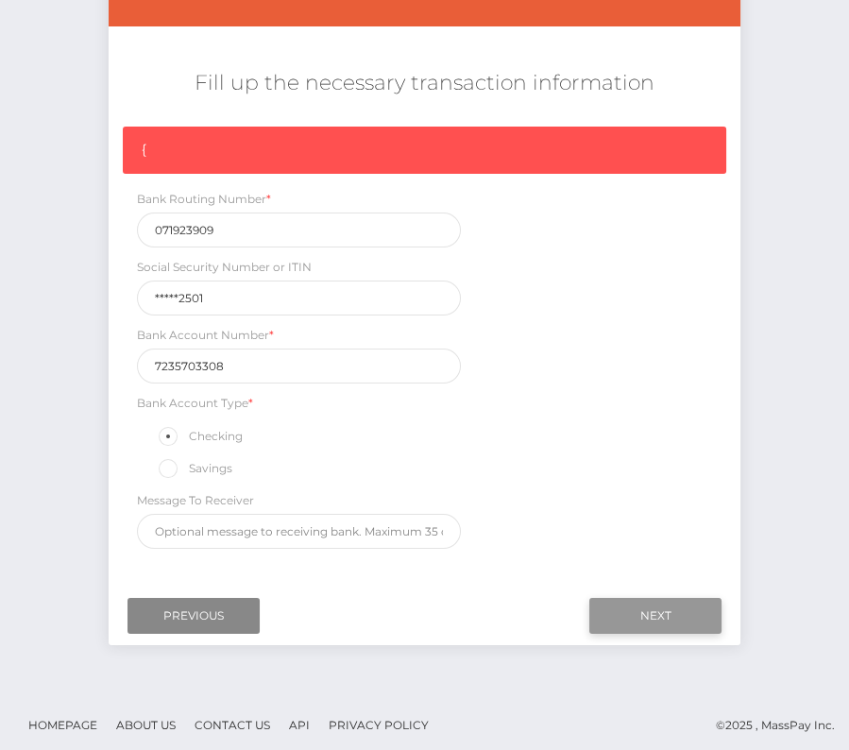
click at [676, 614] on input "Next" at bounding box center [655, 616] width 132 height 36
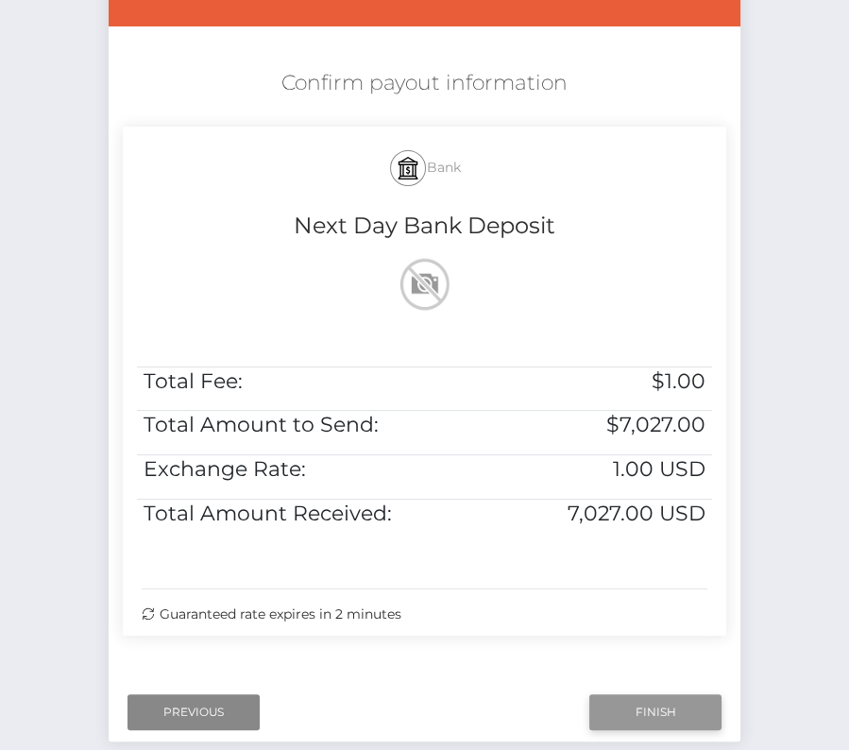
click at [639, 704] on input "Finish" at bounding box center [655, 712] width 132 height 36
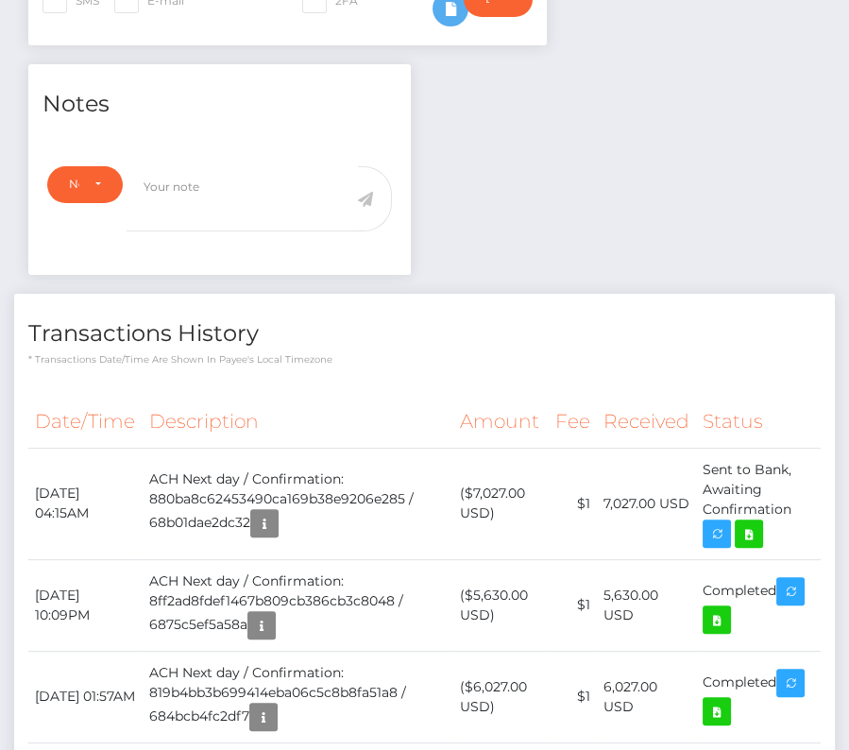
scroll to position [544, 0]
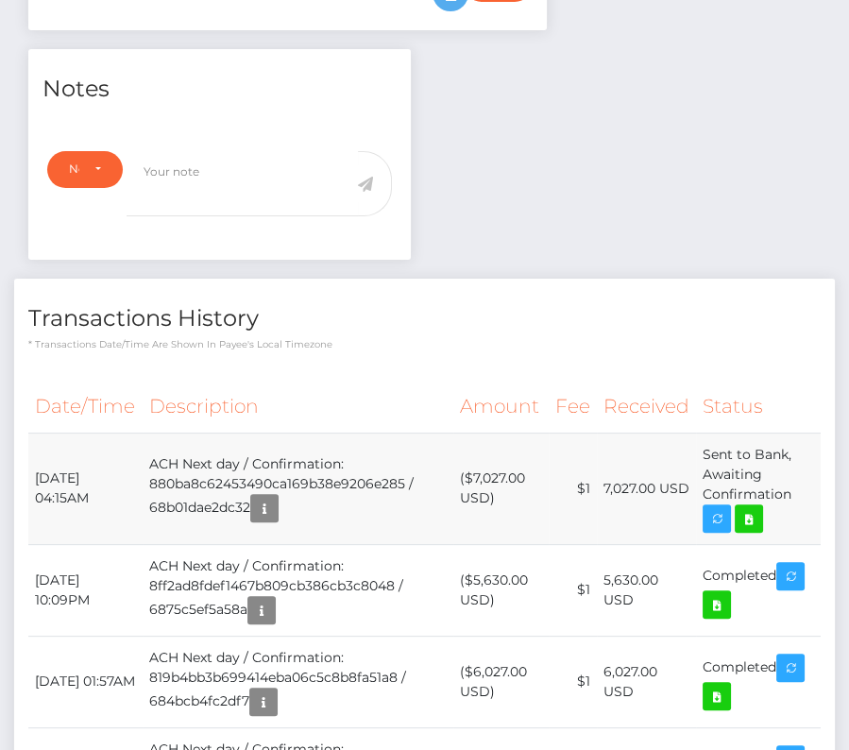
drag, startPoint x: 32, startPoint y: 517, endPoint x: 812, endPoint y: 553, distance: 781.0
click at [812, 544] on tr "[DATE] 04:15AM ACH Next day / Confirmation: 880ba8c62453490ca169b38e9206e285 / …" at bounding box center [424, 488] width 793 height 111
copy tbody "[DATE] 04:15AM ACH Next day / Confirmation: 880ba8c62453490ca169b38e9206e285 / …"
click at [750, 531] on icon at bounding box center [749, 519] width 23 height 24
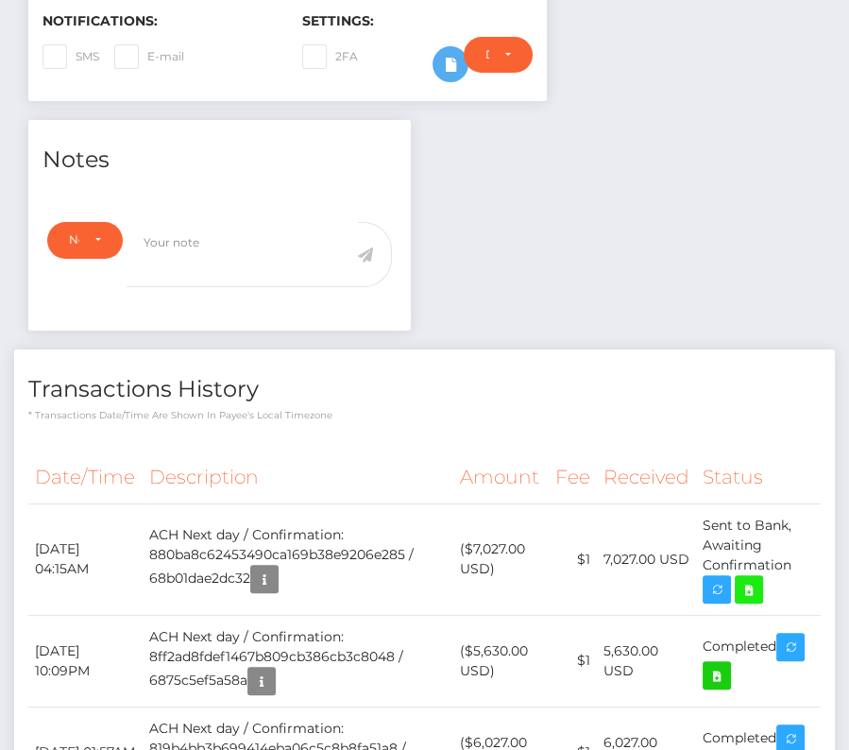
scroll to position [512, 0]
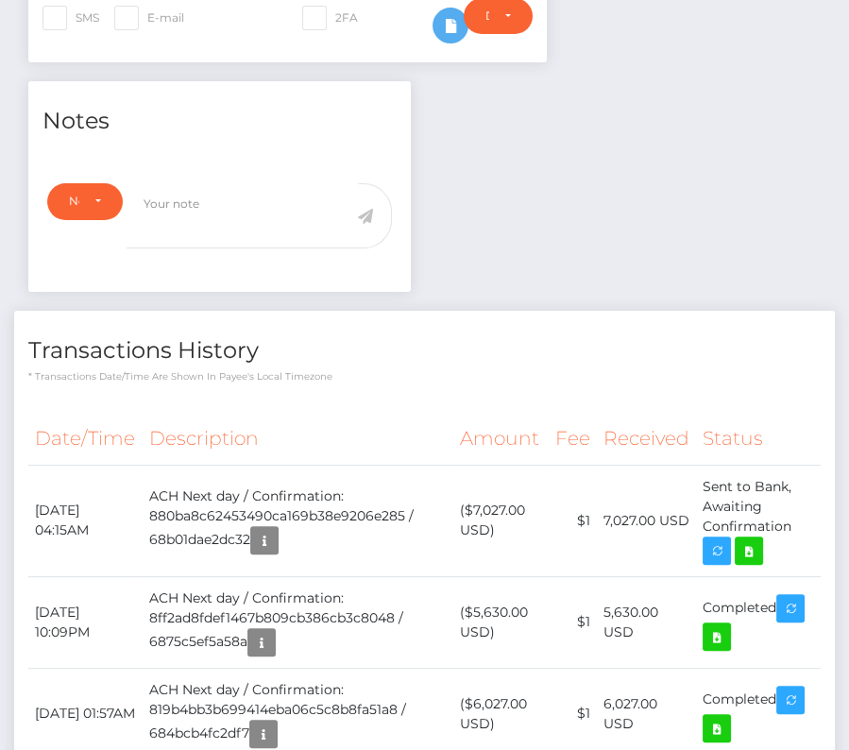
click at [305, 465] on th "Description" at bounding box center [298, 439] width 311 height 52
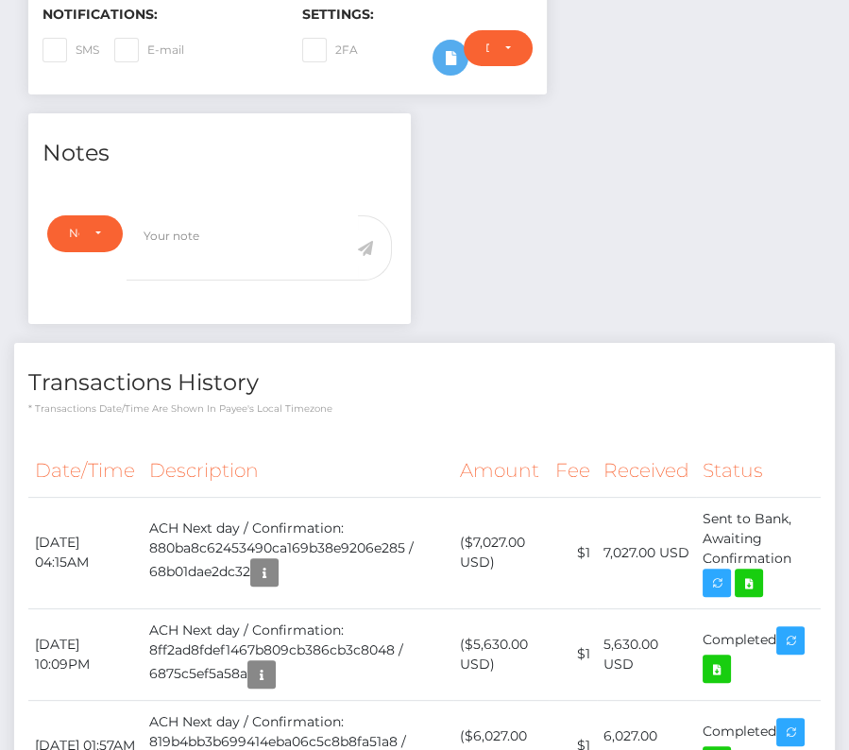
scroll to position [0, 0]
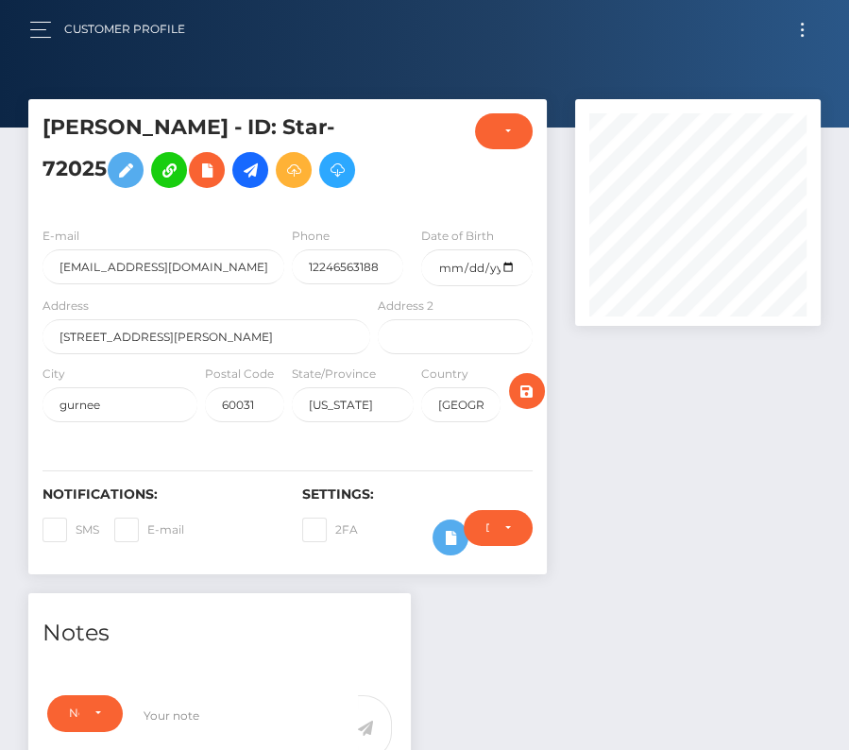
click at [799, 27] on button "Toggle navigation" at bounding box center [802, 30] width 35 height 26
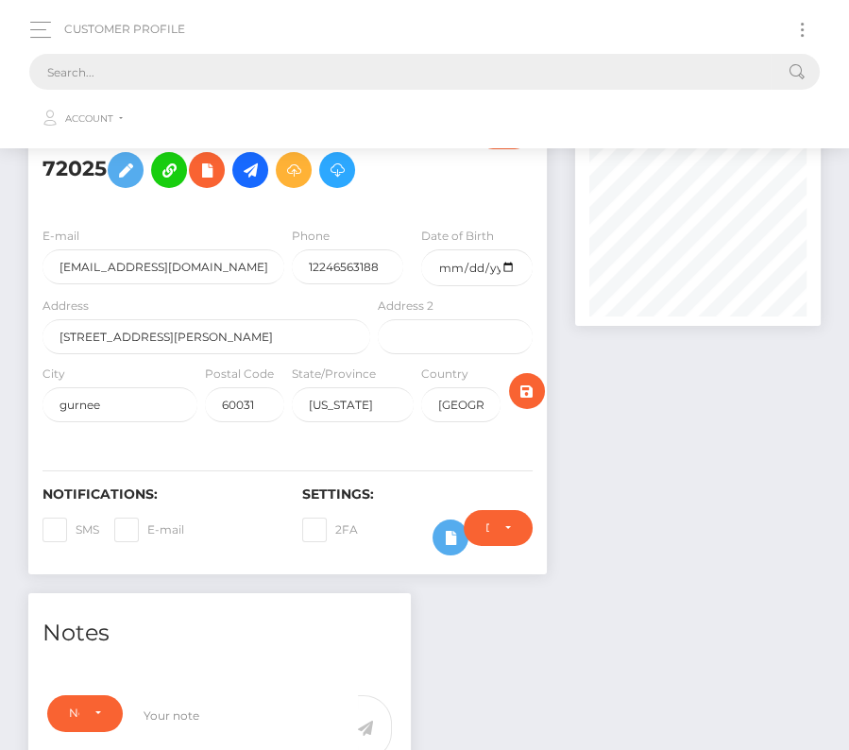
click at [537, 54] on input "text" at bounding box center [399, 72] width 741 height 36
paste input "1267909"
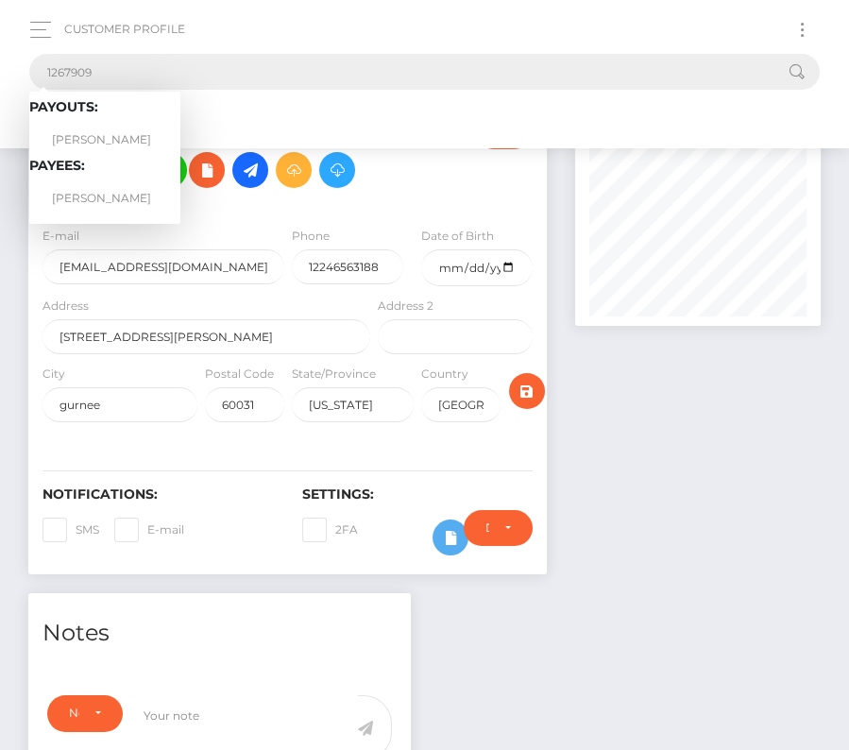
type input "1267909"
click at [81, 201] on link "[PERSON_NAME]" at bounding box center [104, 198] width 151 height 35
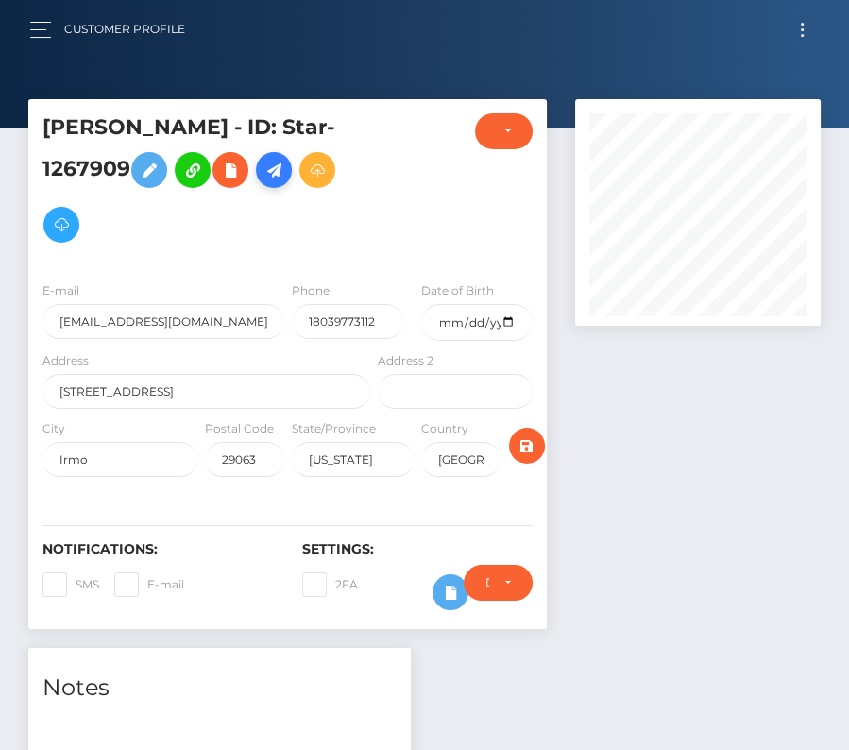
click at [279, 176] on icon at bounding box center [274, 171] width 23 height 24
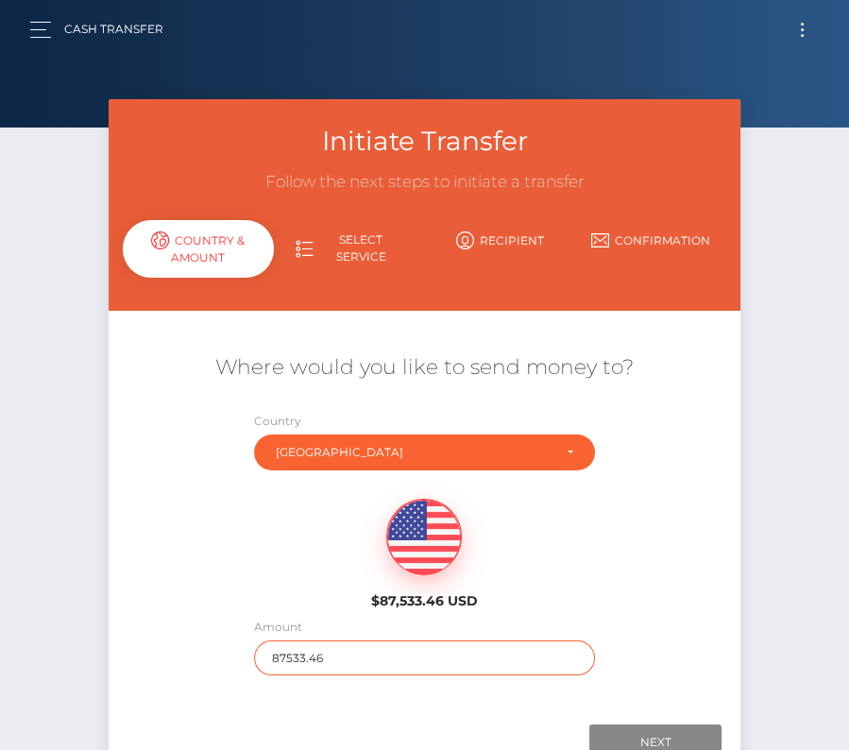
click at [298, 654] on input "87533.46" at bounding box center [424, 657] width 340 height 35
type input "2543"
click at [295, 540] on div "$87,533.46 USD" at bounding box center [425, 548] width 632 height 137
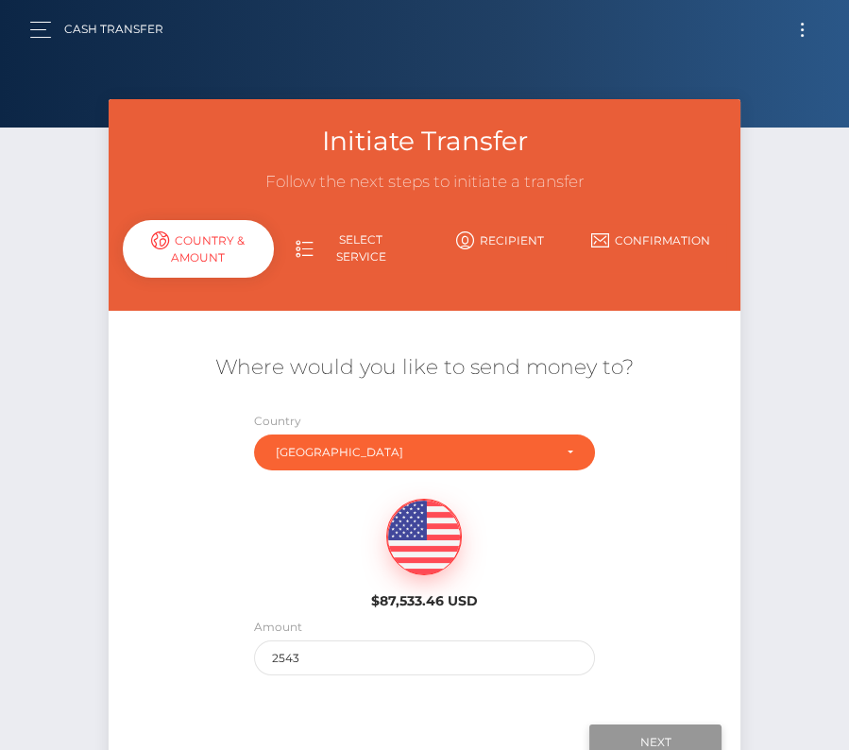
click at [654, 728] on input "Next" at bounding box center [655, 742] width 132 height 36
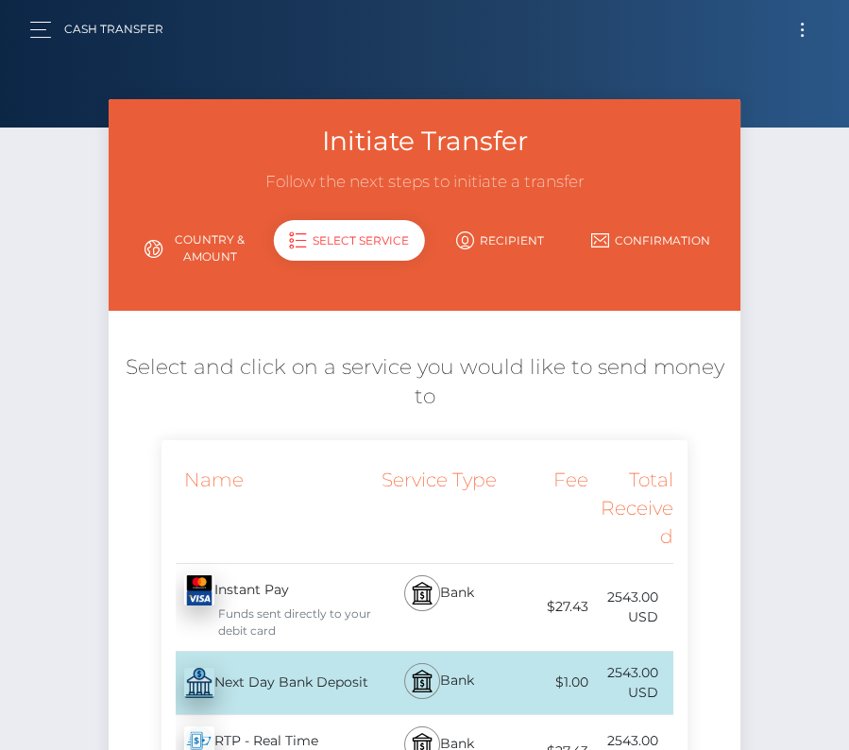
click at [281, 686] on div "Next Day Bank Deposit - USD" at bounding box center [268, 682] width 213 height 53
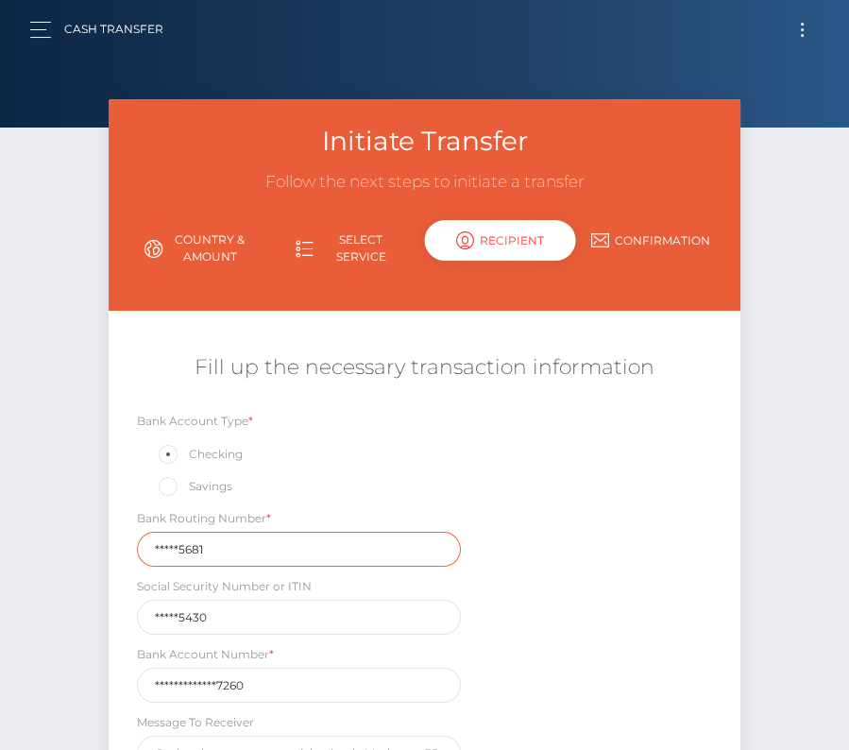
click at [214, 547] on input "*****5681" at bounding box center [299, 549] width 324 height 35
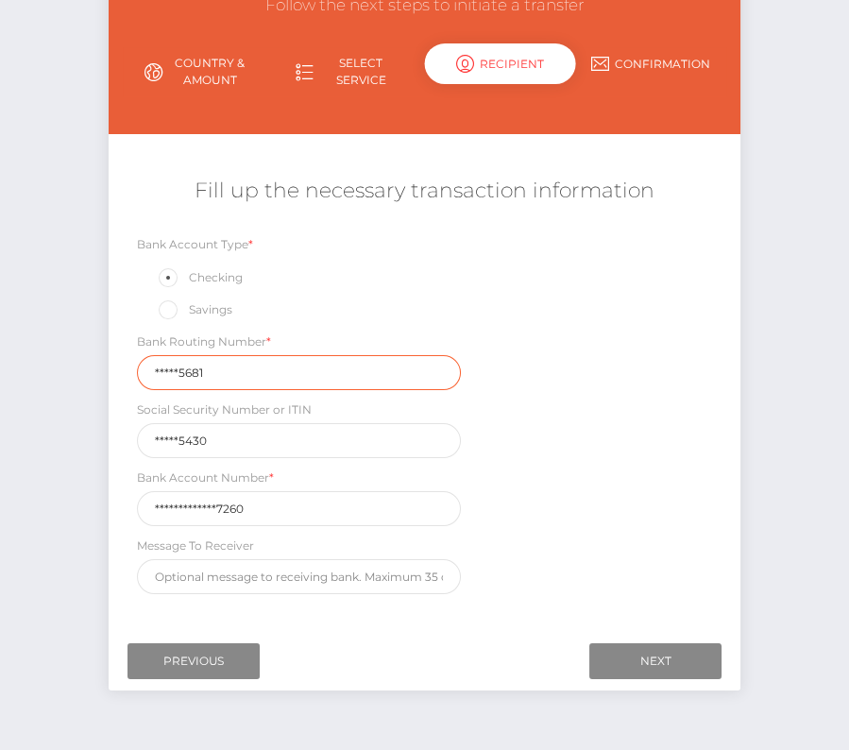
scroll to position [183, 0]
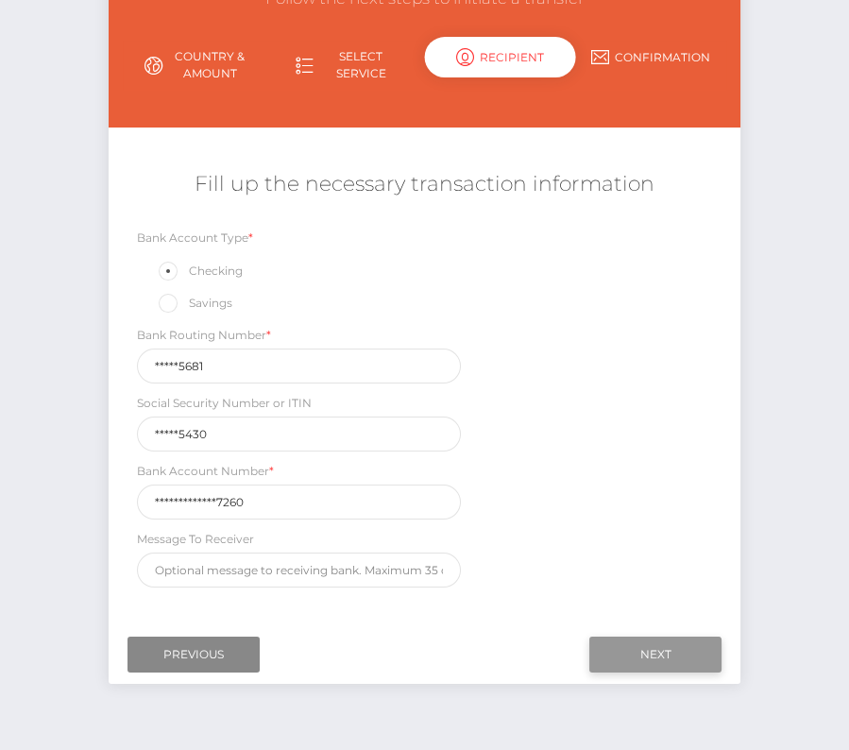
click at [688, 648] on input "Next" at bounding box center [655, 655] width 132 height 36
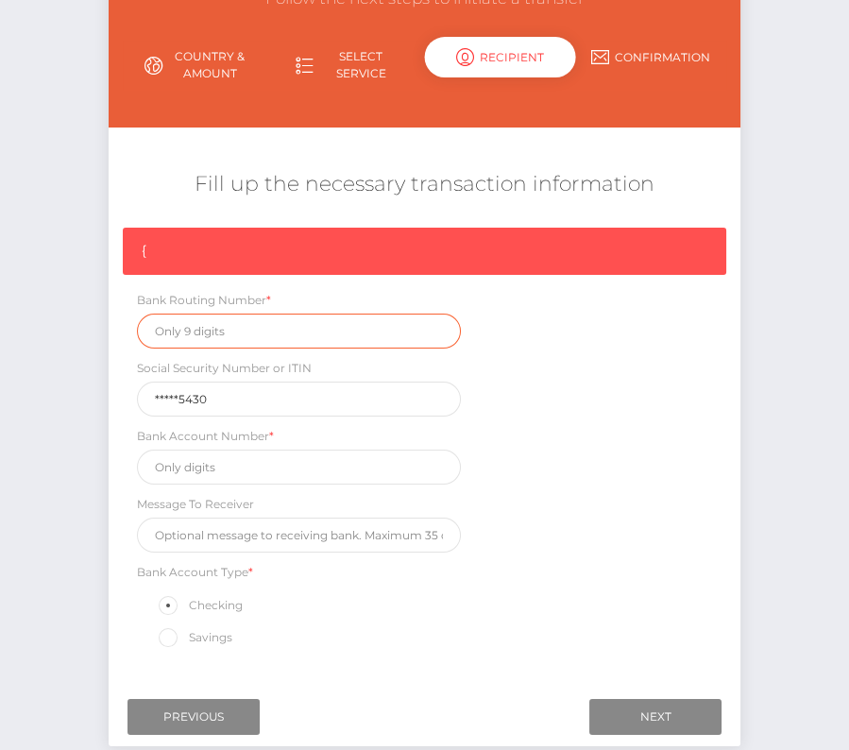
click at [251, 328] on input "text" at bounding box center [299, 331] width 324 height 35
paste input "101205681"
type input "101205681"
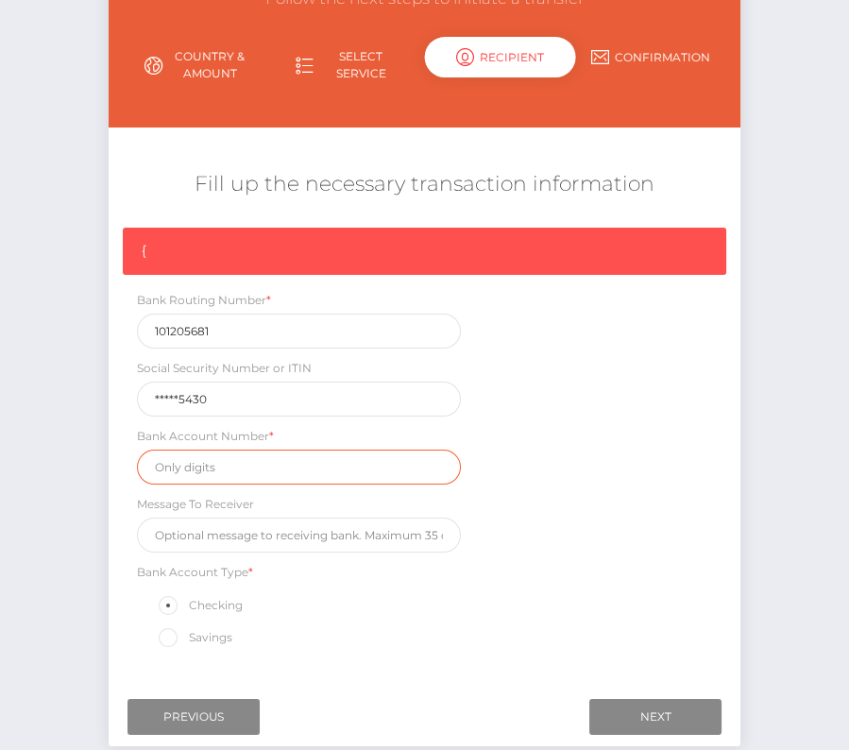
click at [215, 465] on input "text" at bounding box center [299, 467] width 324 height 35
paste input "39900000726717260"
type input "39900000726717260"
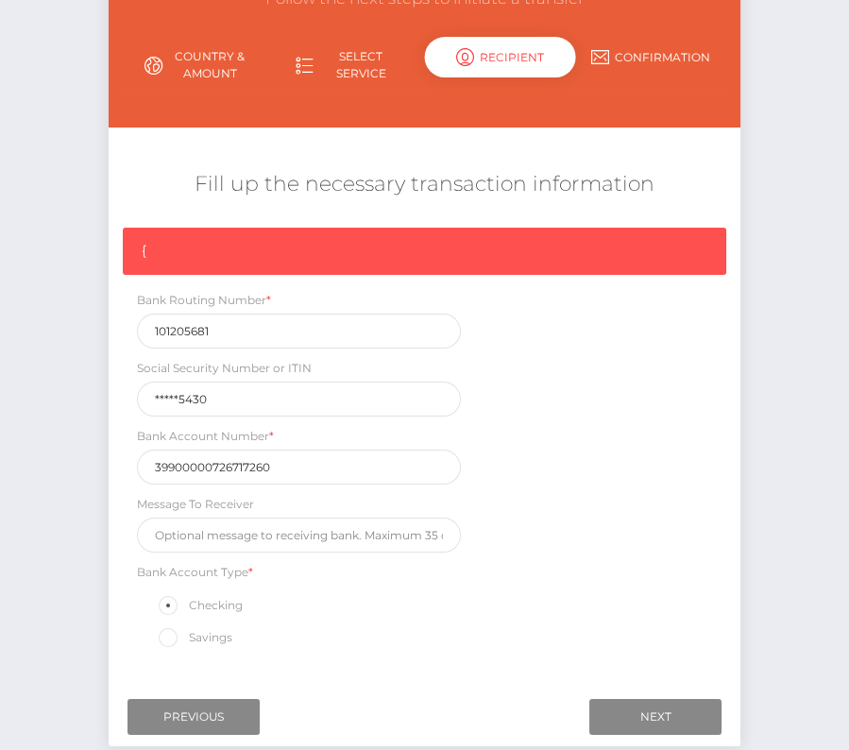
click at [564, 555] on div "{ Bank Routing Number * 101205681 Social Security Number or ITIN *****5430 Bank…" at bounding box center [425, 444] width 632 height 432
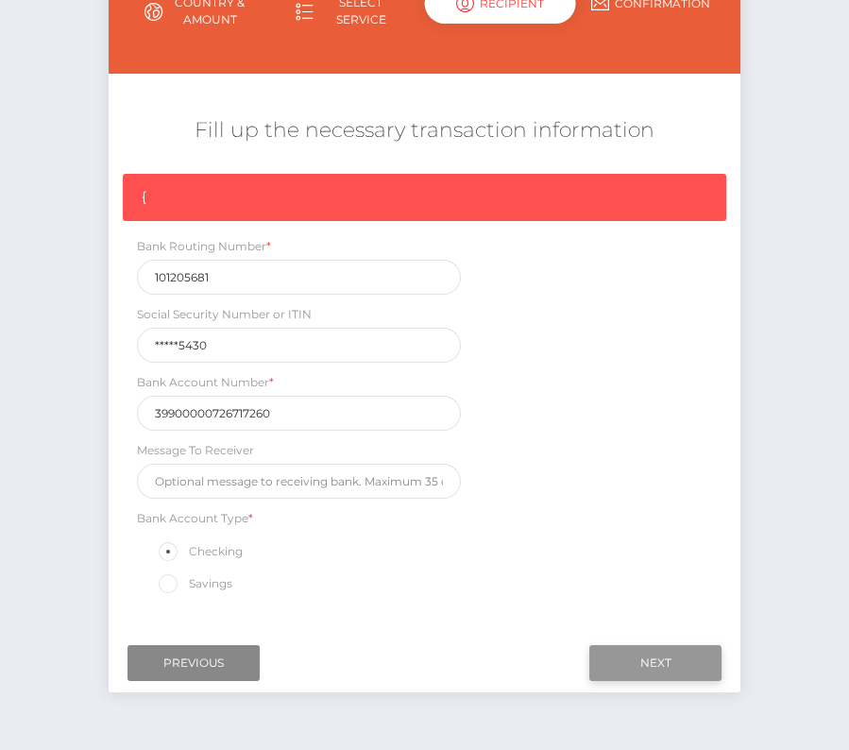
click at [675, 657] on input "Next" at bounding box center [655, 663] width 132 height 36
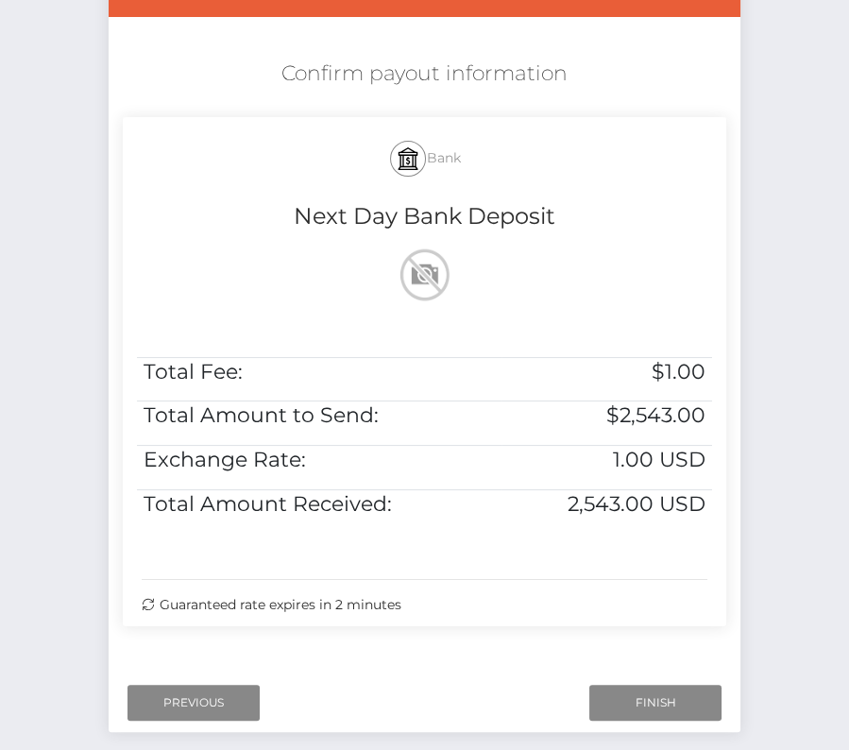
scroll to position [312, 0]
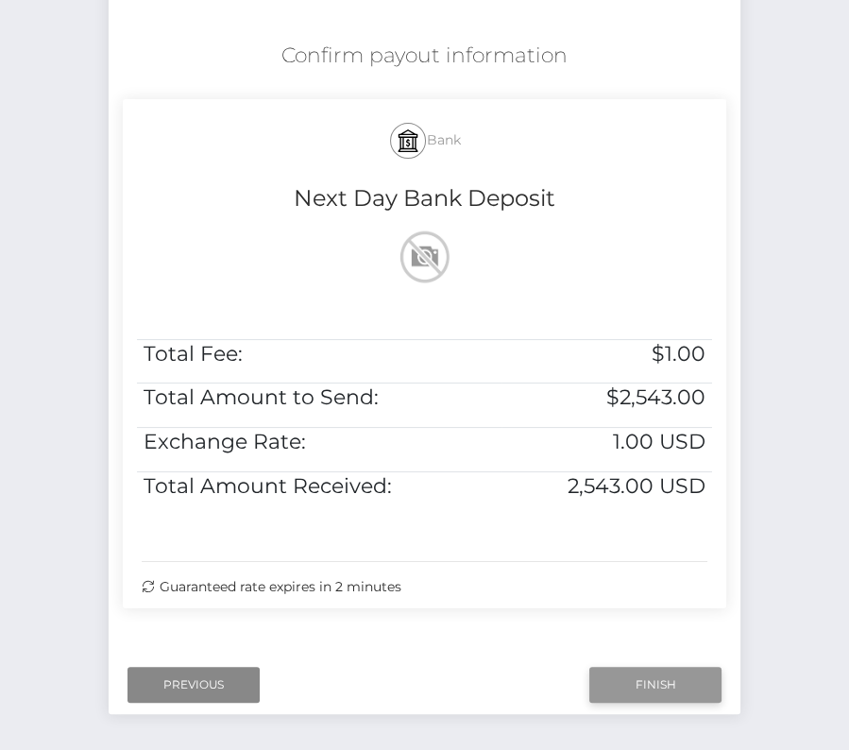
click at [653, 677] on input "Finish" at bounding box center [655, 685] width 132 height 36
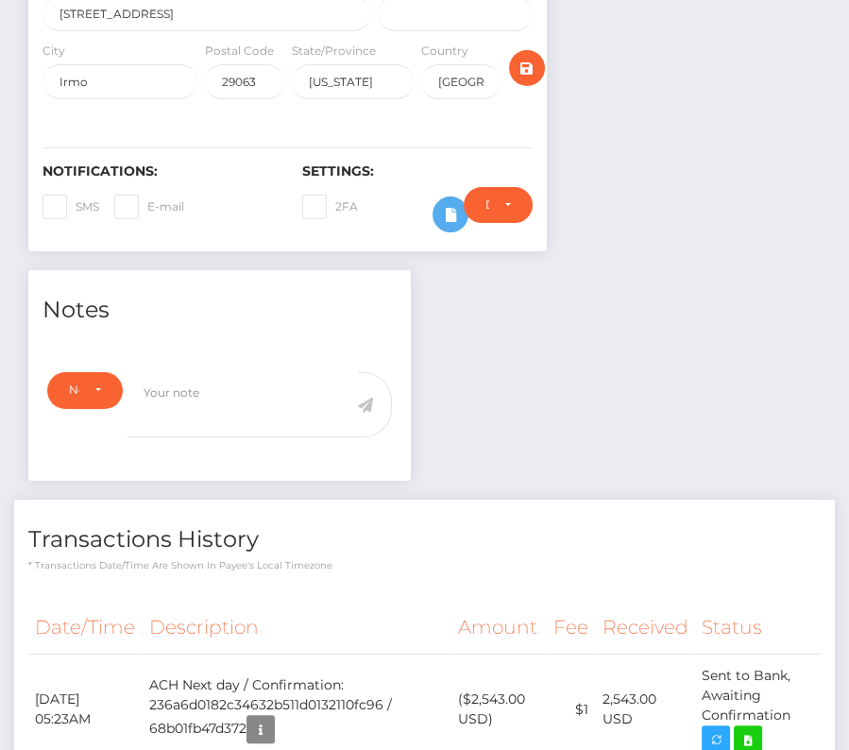
scroll to position [506, 0]
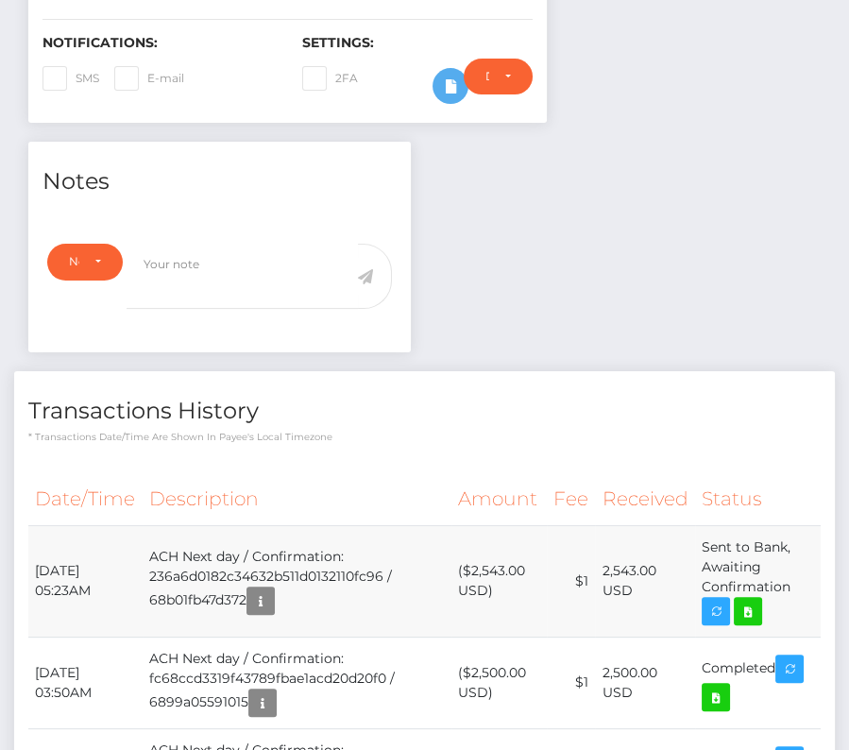
drag, startPoint x: 33, startPoint y: 564, endPoint x: 808, endPoint y: 591, distance: 775.0
click at [808, 591] on tr "August 28, 2025 05:23AM ACH Next day / Confirmation: 236a6d0182c34632b511d01321…" at bounding box center [424, 580] width 793 height 111
copy tbody "August 28, 2025 05:23AM ACH Next day / Confirmation: 236a6d0182c34632b511d01321…"
click at [759, 605] on icon at bounding box center [748, 612] width 23 height 24
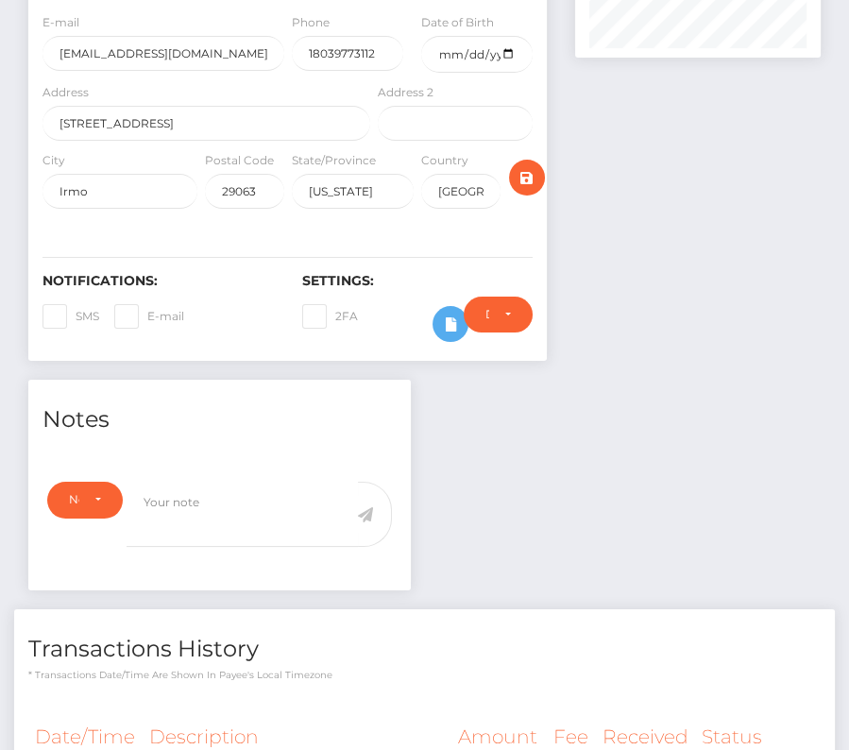
scroll to position [496, 0]
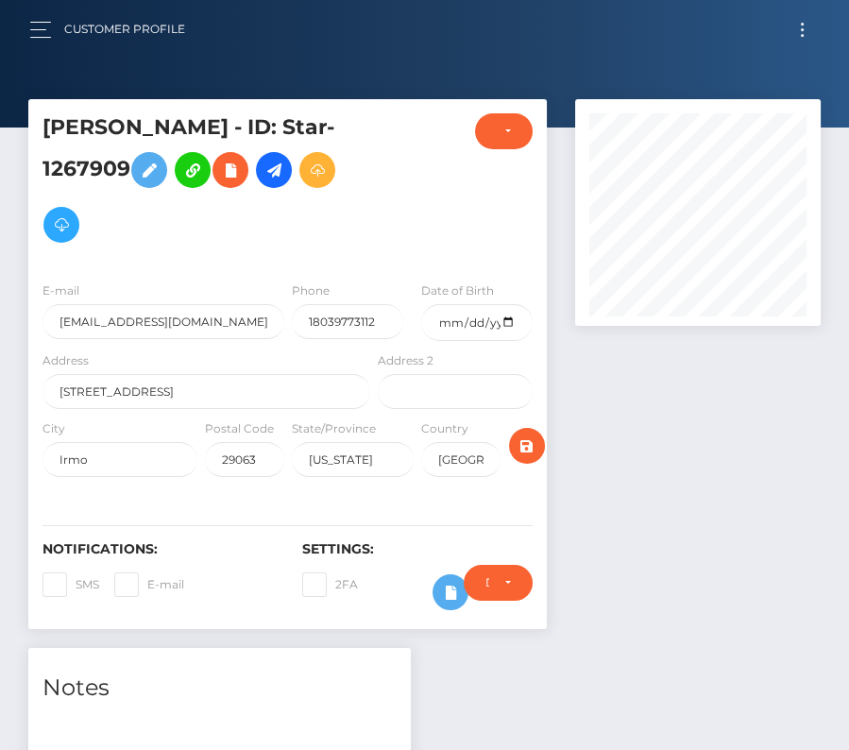
click at [804, 38] on button "Toggle navigation" at bounding box center [802, 30] width 35 height 26
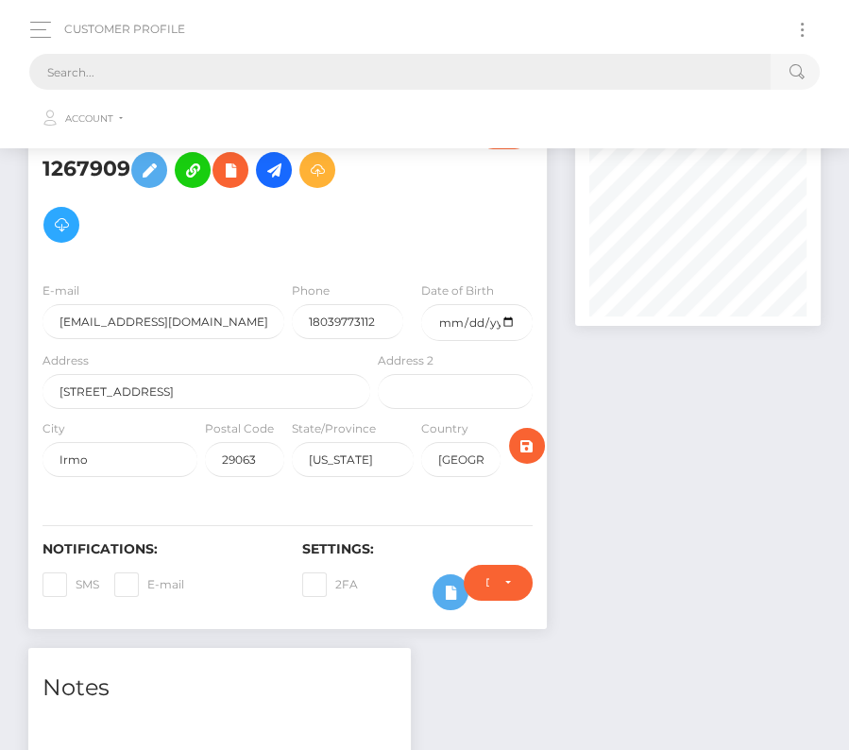
click at [224, 83] on input "text" at bounding box center [399, 72] width 741 height 36
paste input "588283"
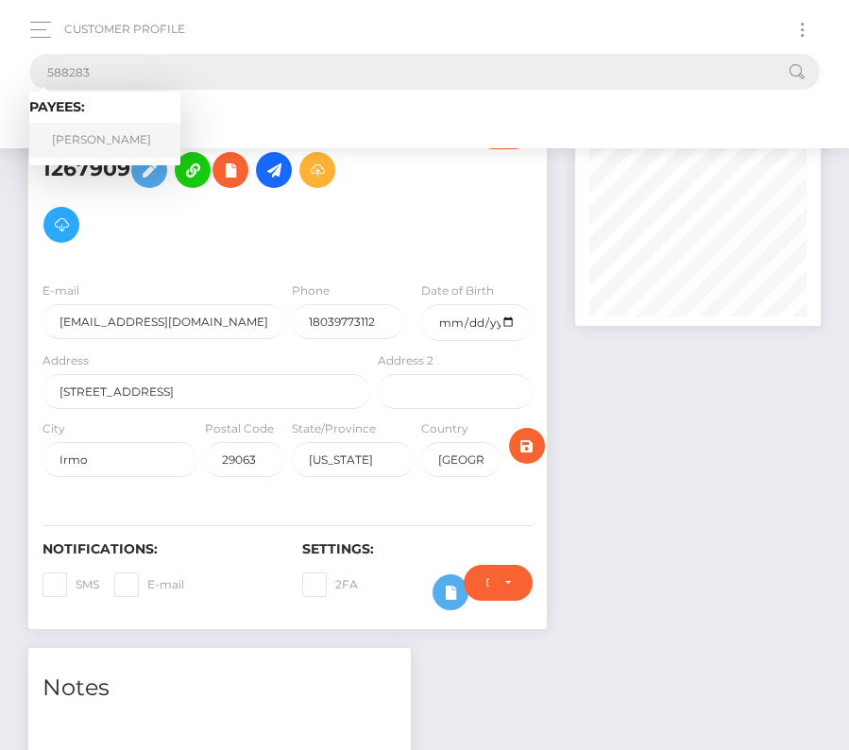
type input "588283"
click at [117, 138] on link "Manuel Marchetti" at bounding box center [104, 140] width 151 height 35
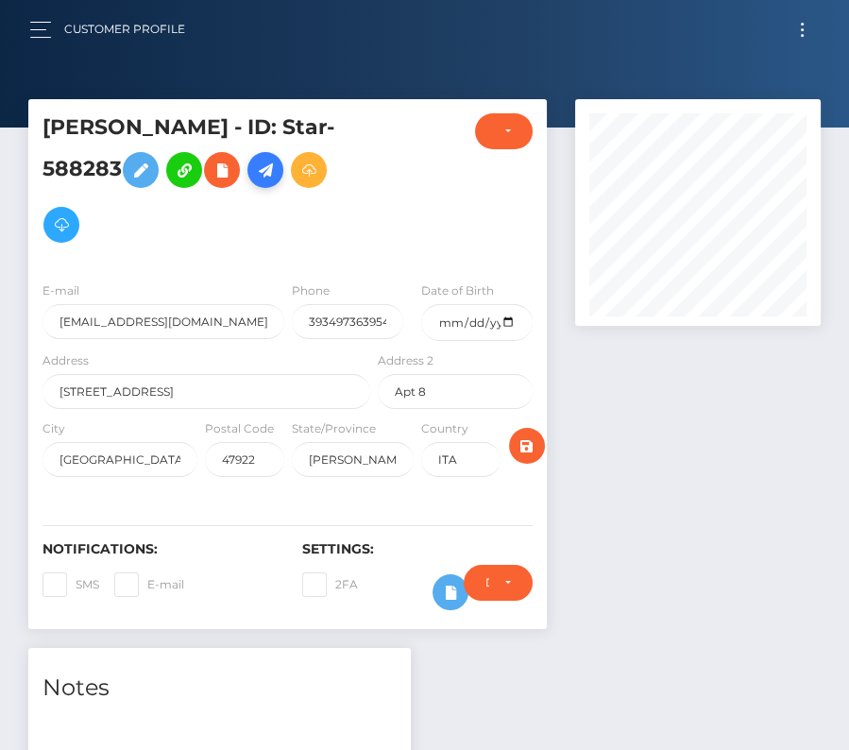
click at [271, 159] on icon at bounding box center [265, 171] width 23 height 24
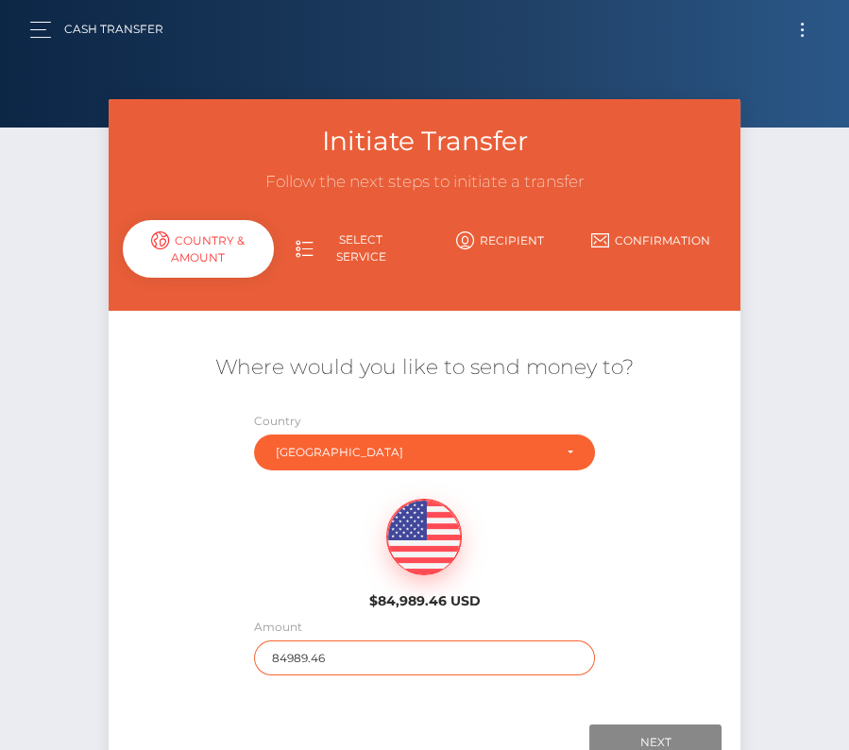
click at [326, 652] on input "84989.46" at bounding box center [424, 657] width 340 height 35
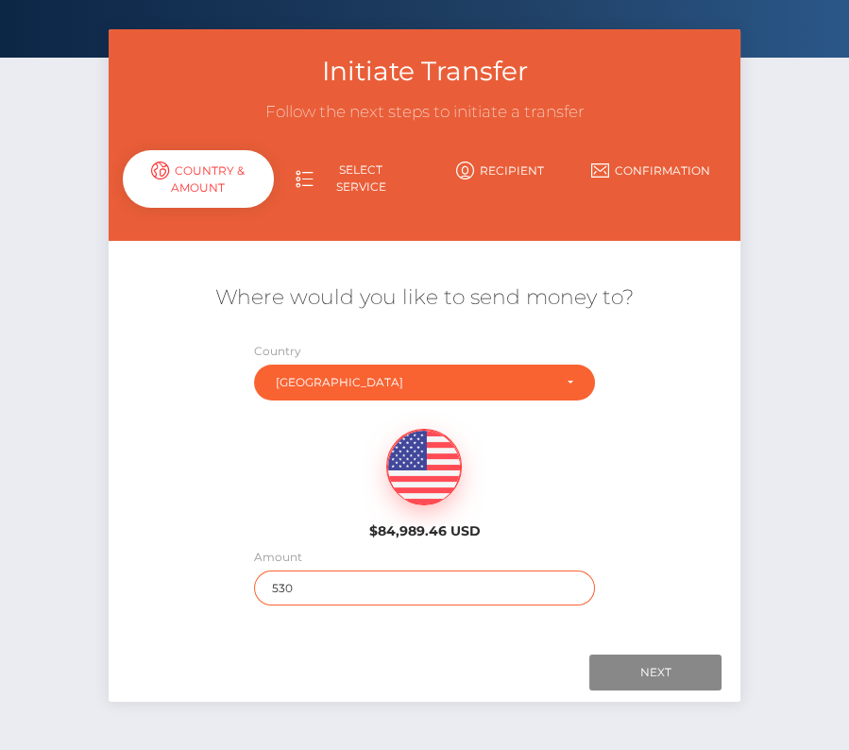
scroll to position [79, 0]
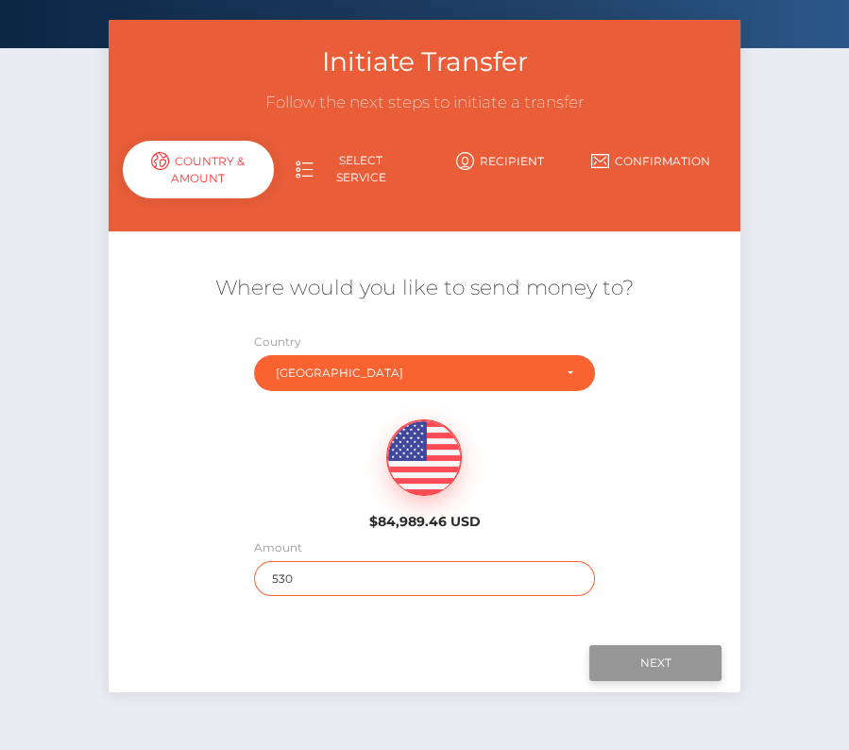
type input "530"
click at [616, 659] on input "Next" at bounding box center [655, 663] width 132 height 36
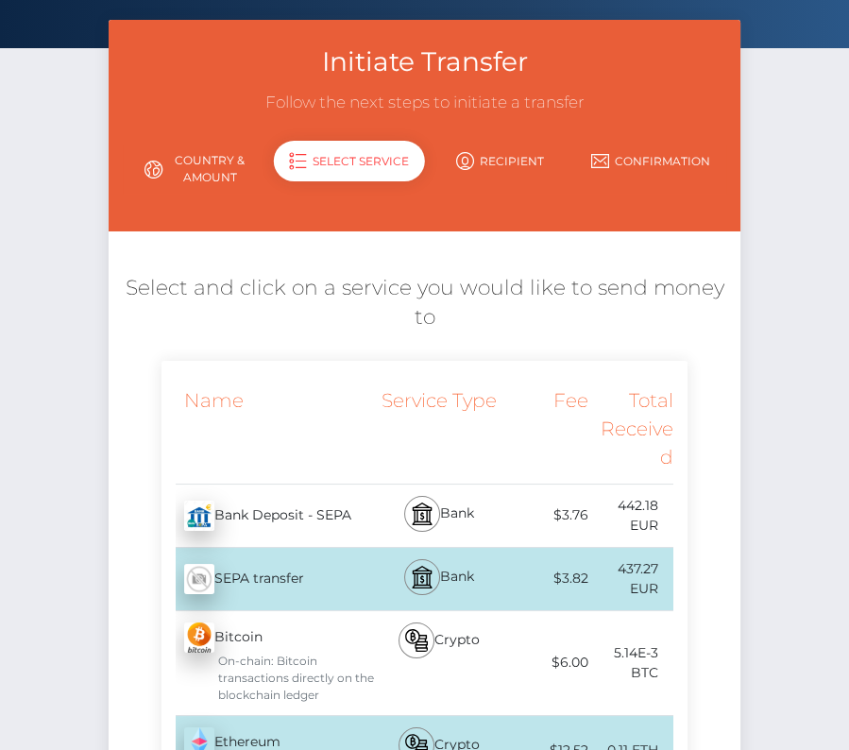
click at [313, 513] on div "Bank Deposit - SEPA - EUR" at bounding box center [268, 515] width 213 height 53
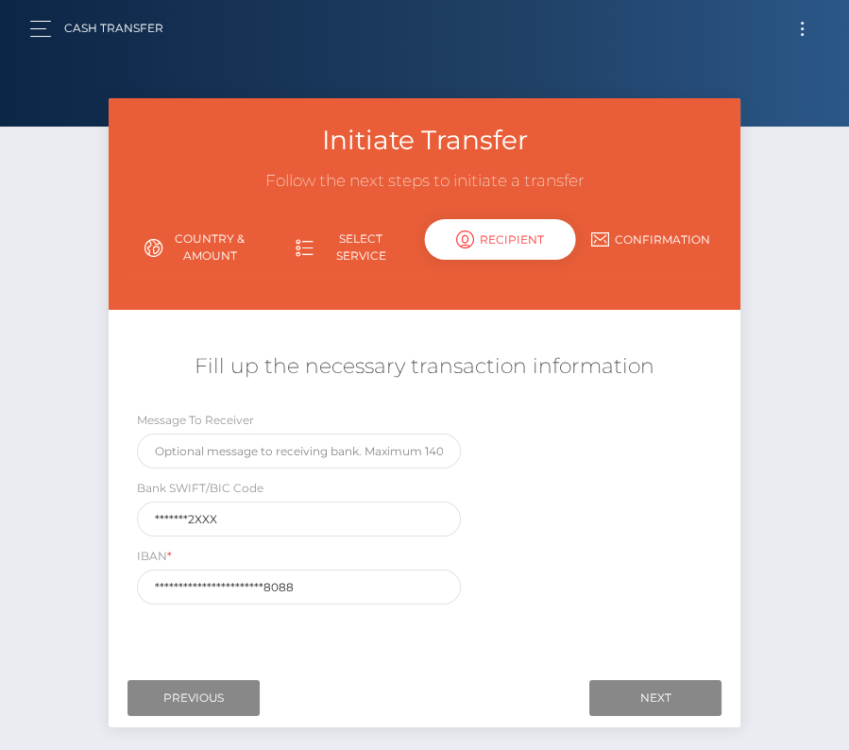
scroll to position [0, 0]
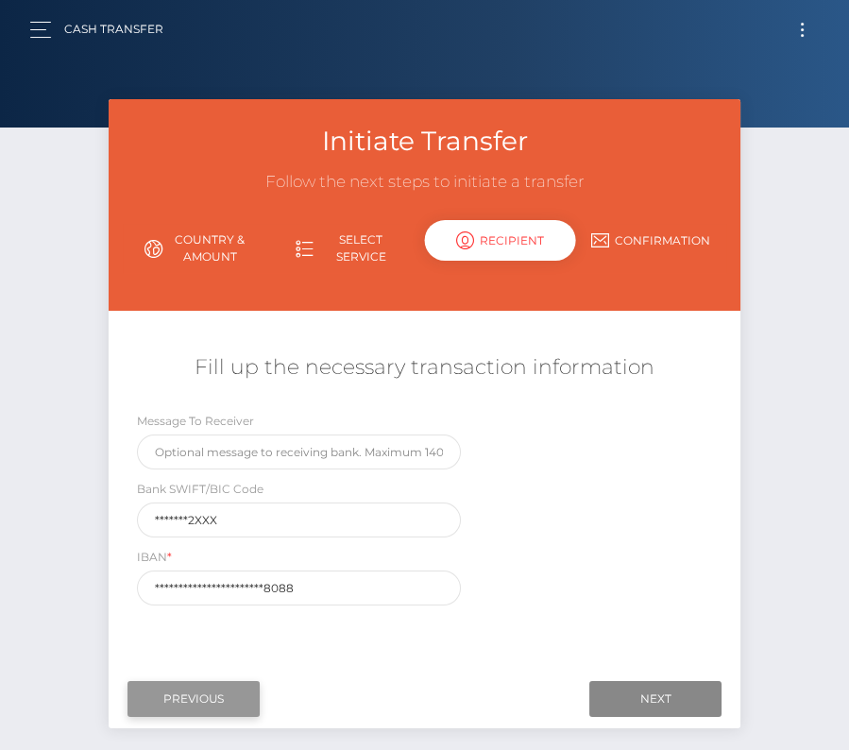
click at [181, 704] on input "Previous" at bounding box center [194, 699] width 132 height 36
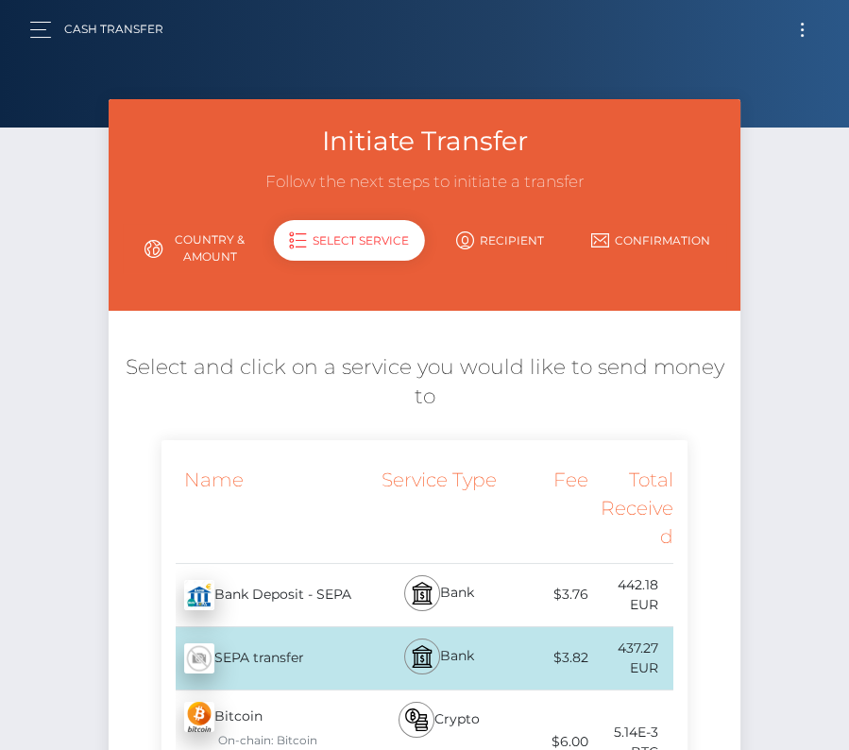
click at [516, 653] on div "$3.82" at bounding box center [545, 658] width 85 height 43
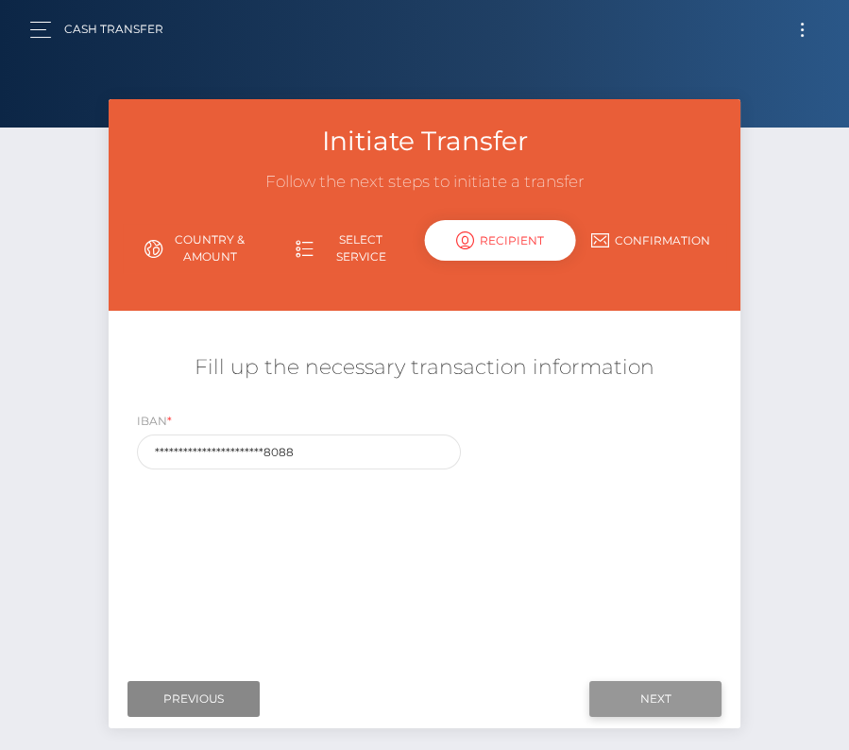
click at [639, 697] on input "Next" at bounding box center [655, 699] width 132 height 36
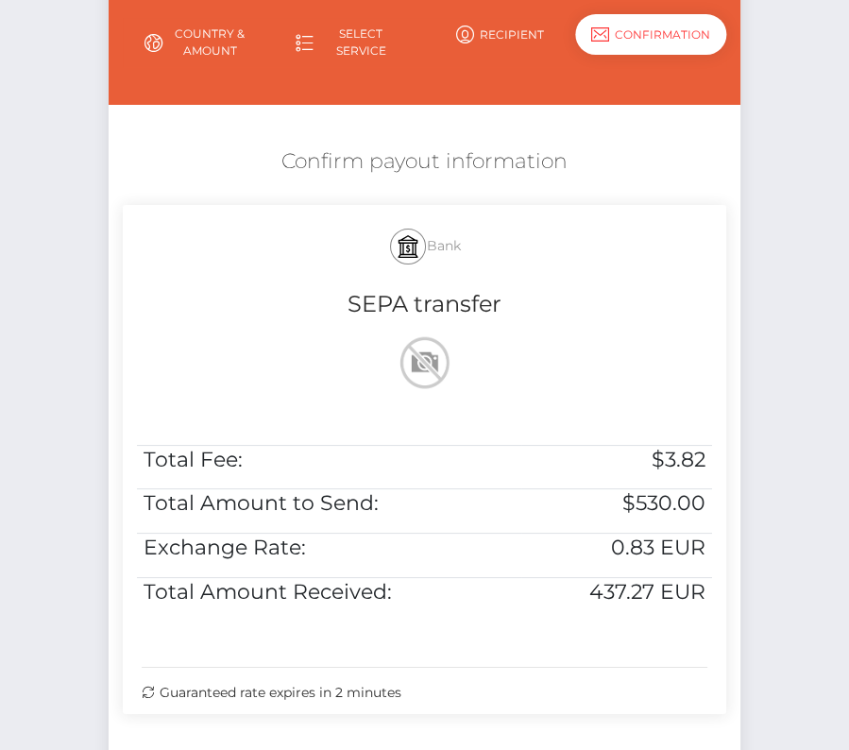
scroll to position [266, 0]
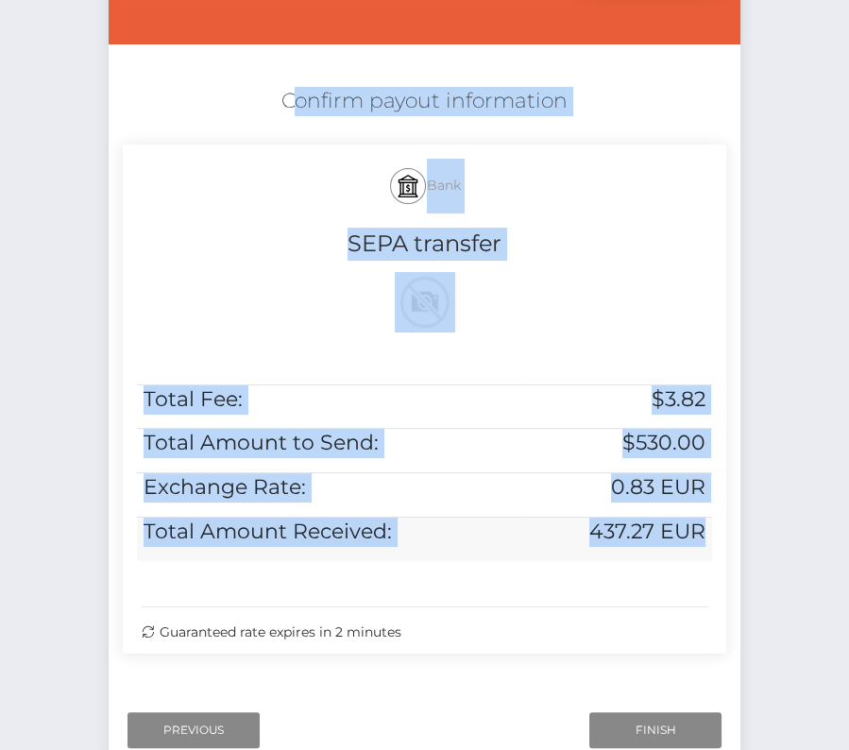
drag, startPoint x: 232, startPoint y: 62, endPoint x: 711, endPoint y: 536, distance: 673.3
click at [711, 536] on div "Where would you like to send money to? Country Abkhazia [GEOGRAPHIC_DATA] [GEOG…" at bounding box center [425, 375] width 604 height 633
copy div "Confirm payout information Bank SEPA transfer Total Fee: $3.82 Total Amount to …"
click at [637, 734] on input "Finish" at bounding box center [655, 730] width 132 height 36
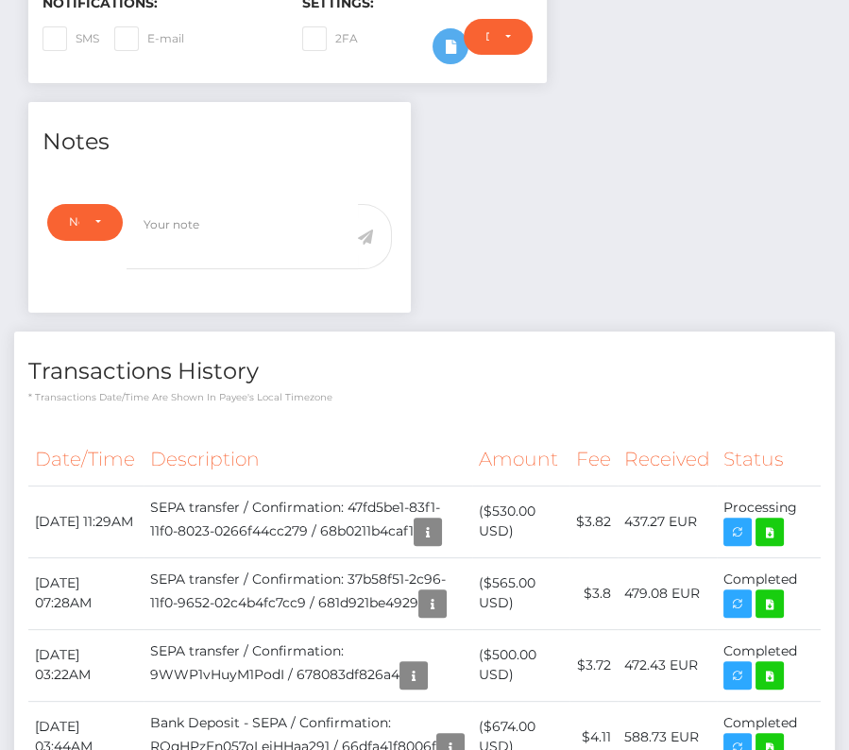
scroll to position [227, 246]
drag, startPoint x: 32, startPoint y: 499, endPoint x: 810, endPoint y: 516, distance: 778.5
click at [810, 516] on tr "[DATE] 11:29AM SEPA transfer / Confirmation: 47fd5be1-83f1-11f0-8023-0266f44cc2…" at bounding box center [424, 522] width 793 height 72
copy tbody "[DATE] 11:29AM SEPA transfer / Confirmation: 47fd5be1-83f1-11f0-8023-0266f44cc2…"
click at [773, 526] on icon at bounding box center [769, 532] width 23 height 24
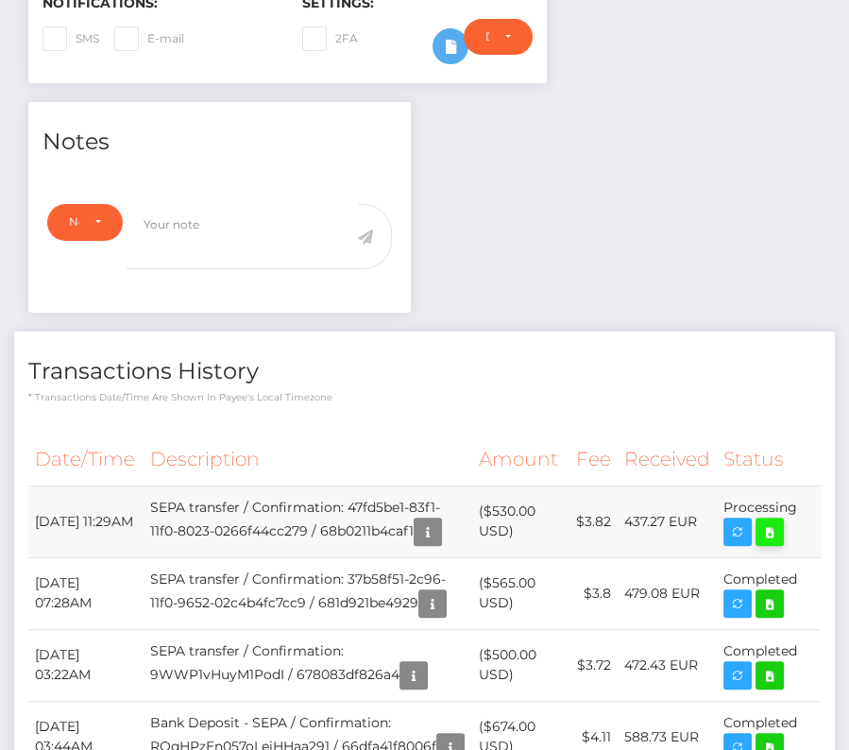
click at [0, 0] on div "Manuel Marchetti - ID: Star-588283 ACTIVE DEACTIVE" at bounding box center [424, 317] width 849 height 1529
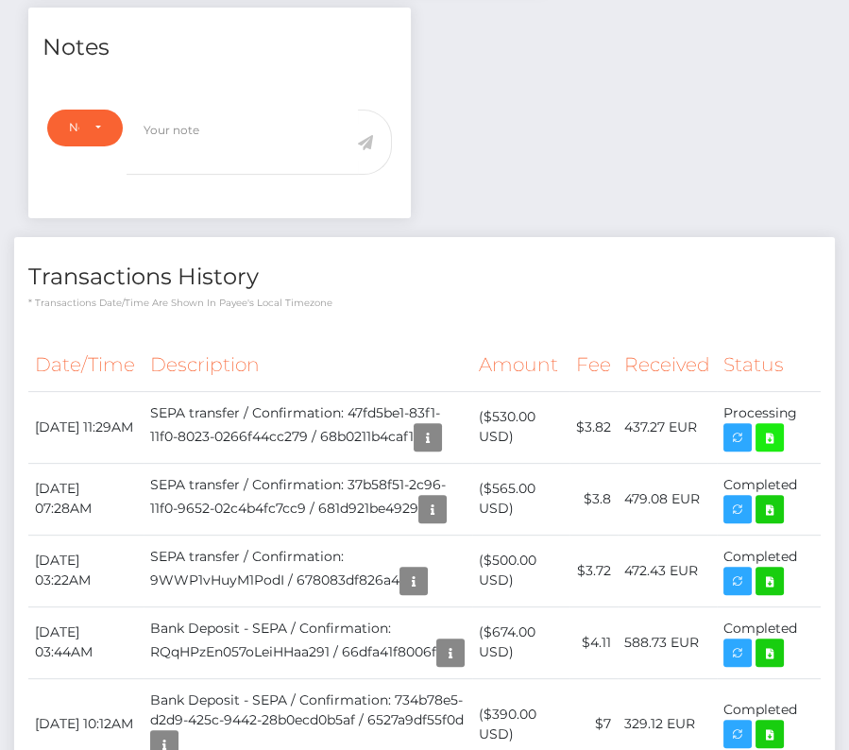
scroll to position [0, 0]
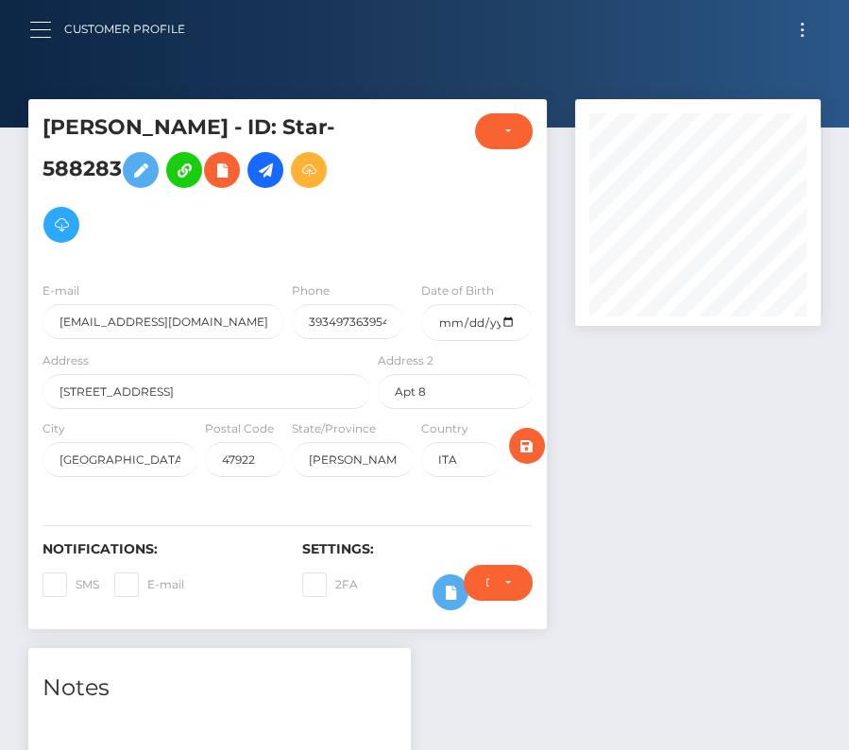
click at [49, 26] on button "button" at bounding box center [46, 30] width 35 height 26
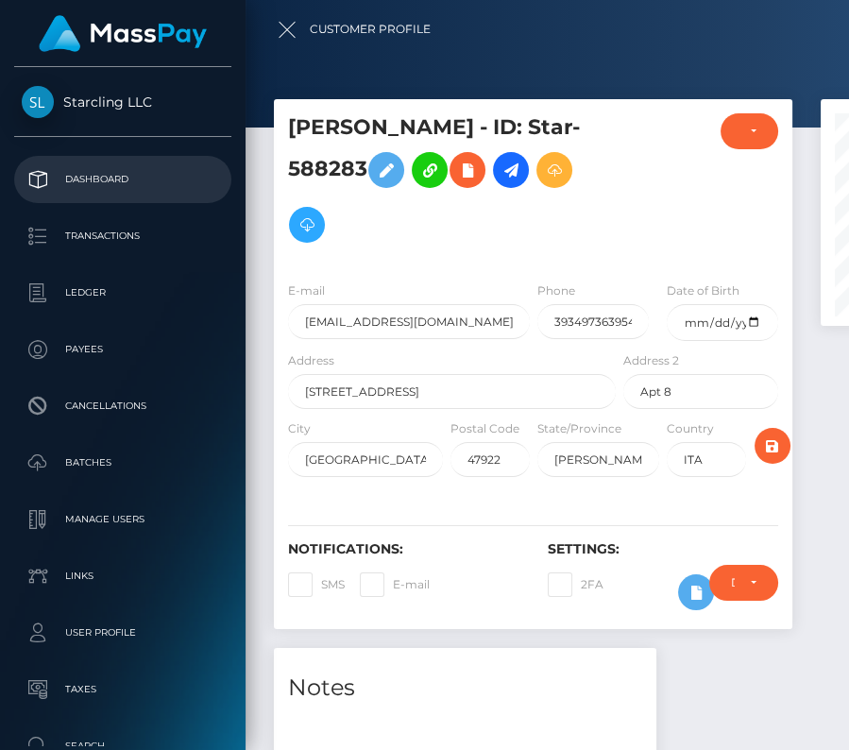
click at [105, 174] on p "Dashboard" at bounding box center [123, 179] width 202 height 28
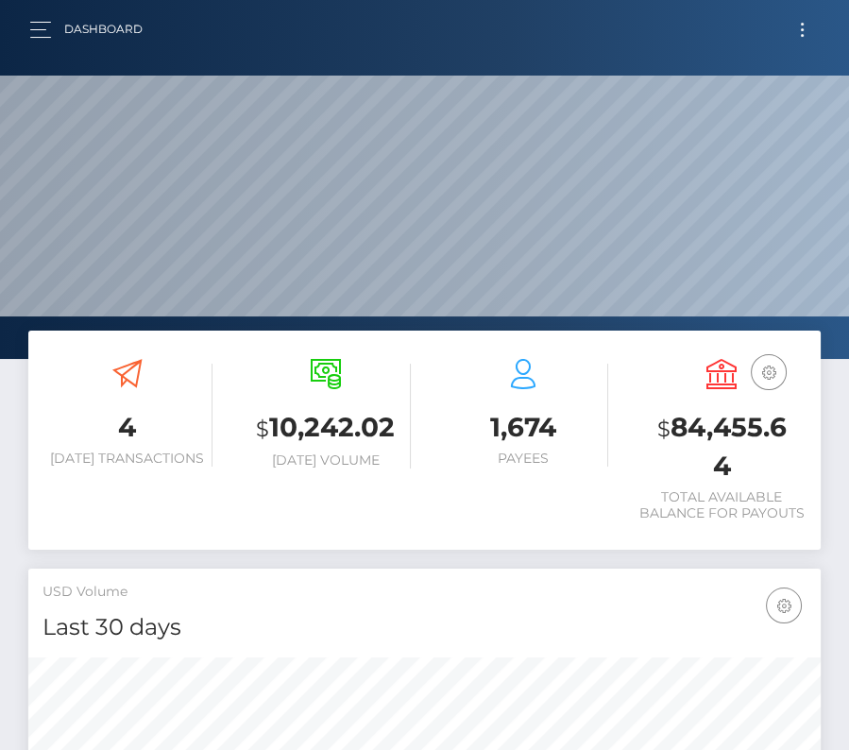
scroll to position [334, 382]
